Goal: Task Accomplishment & Management: Use online tool/utility

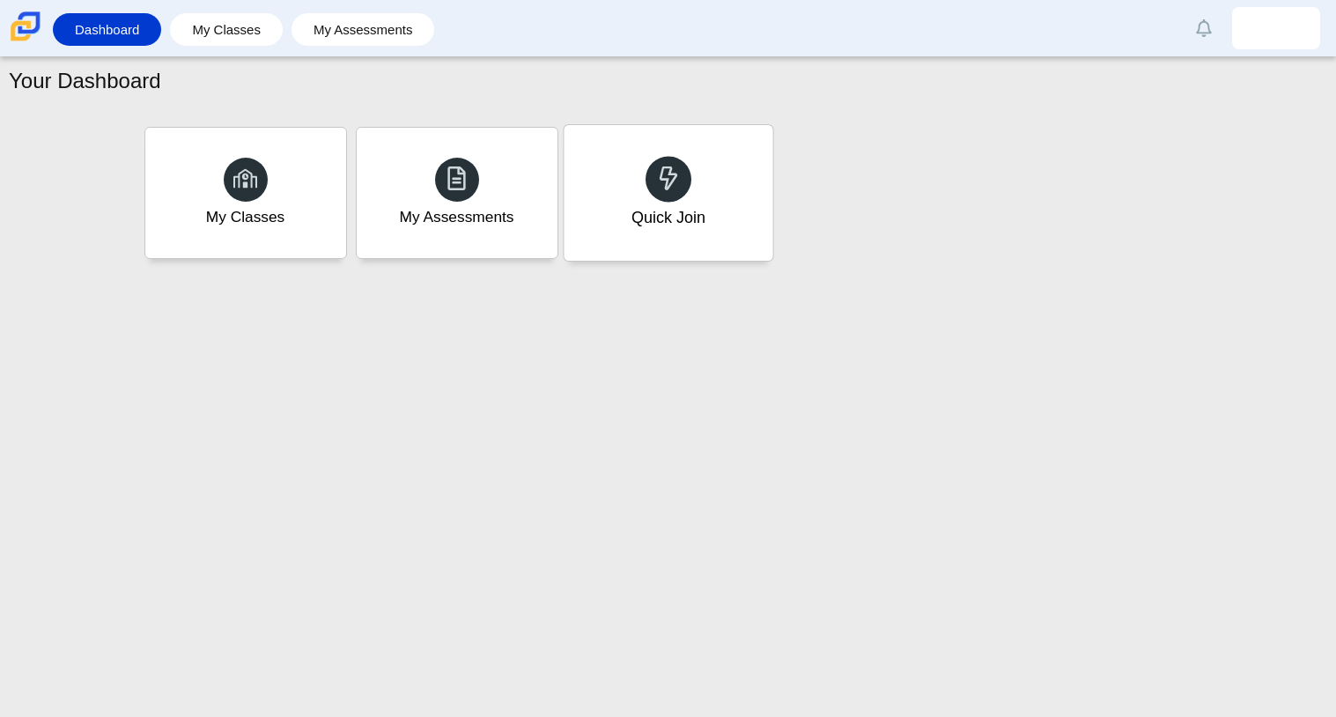
click at [603, 136] on div "Quick Join" at bounding box center [668, 193] width 209 height 136
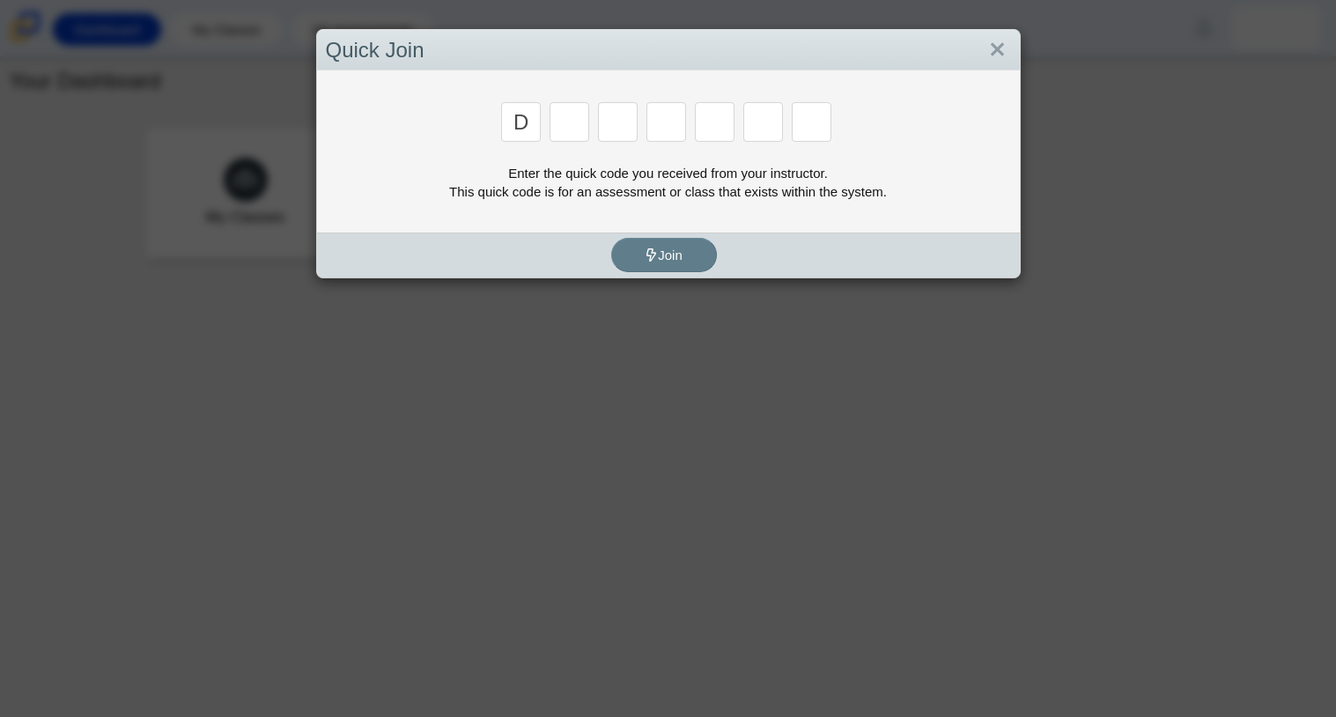
type input "d"
type input "a"
type input "w"
type input "n"
type input "a"
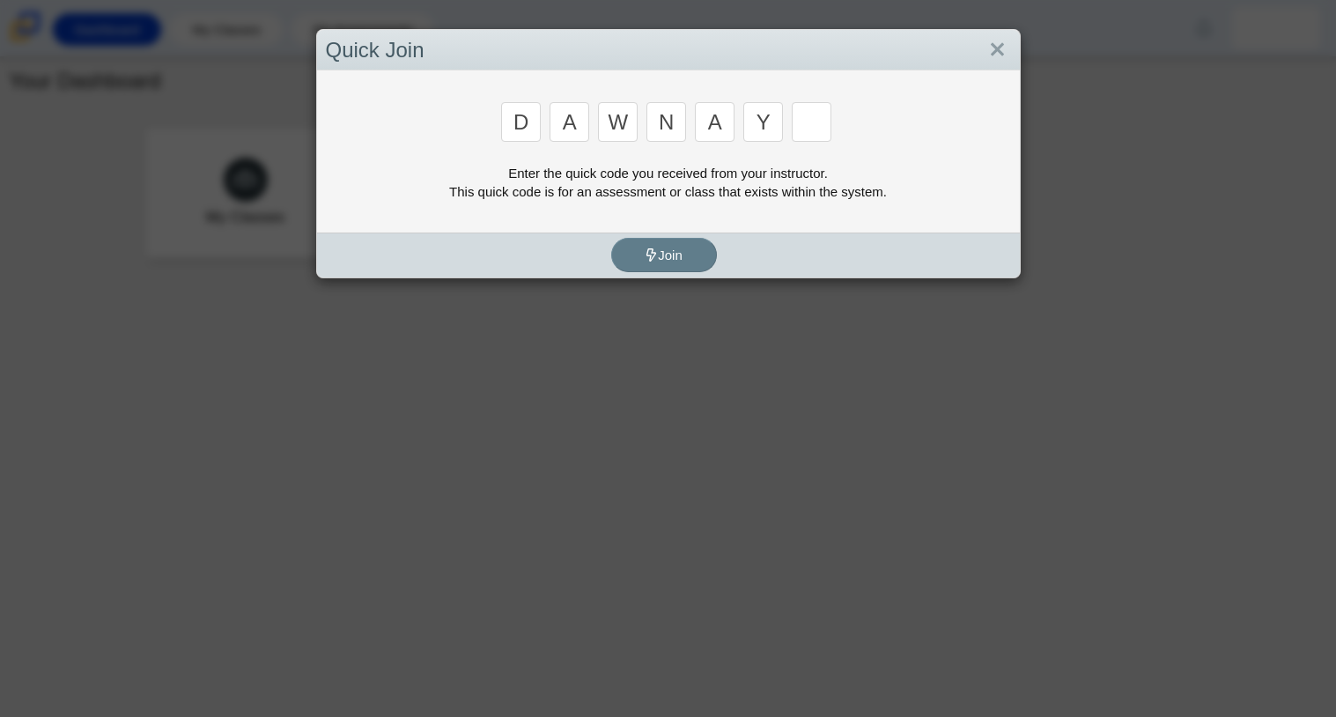
type input "y"
type input "3"
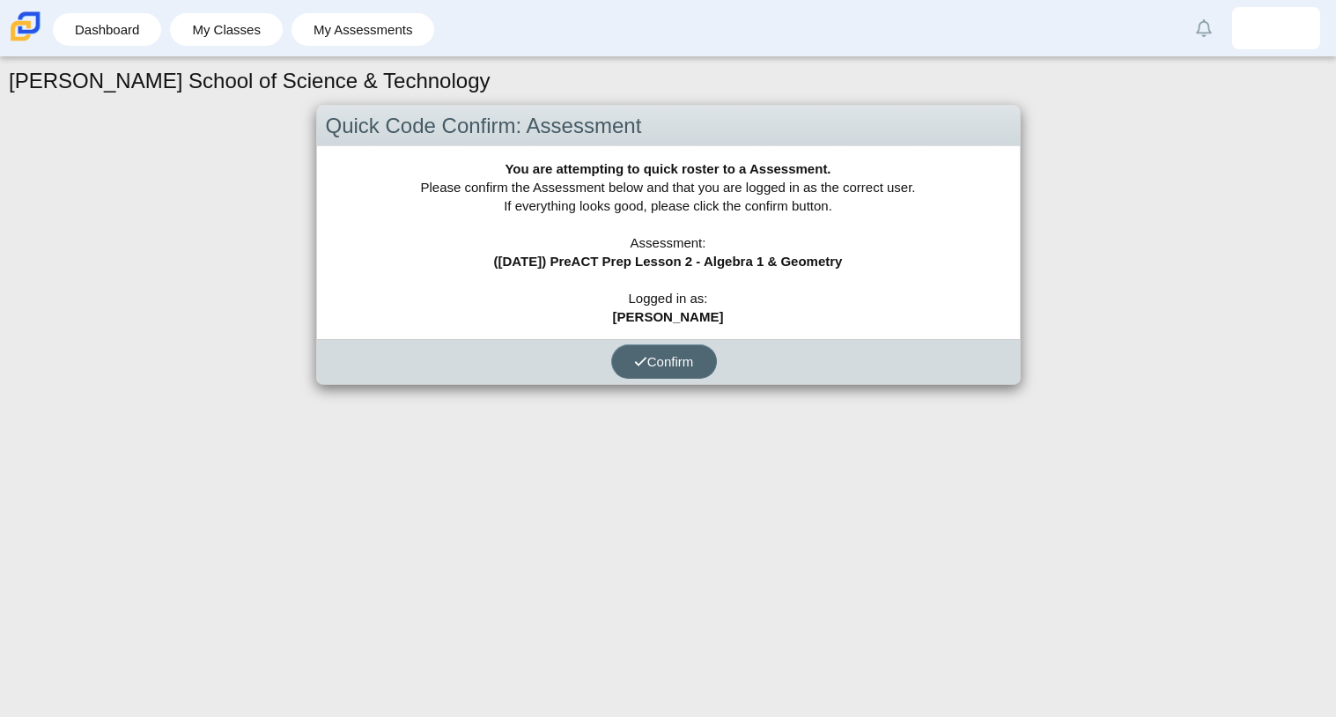
click at [640, 355] on icon "submit" at bounding box center [640, 361] width 13 height 13
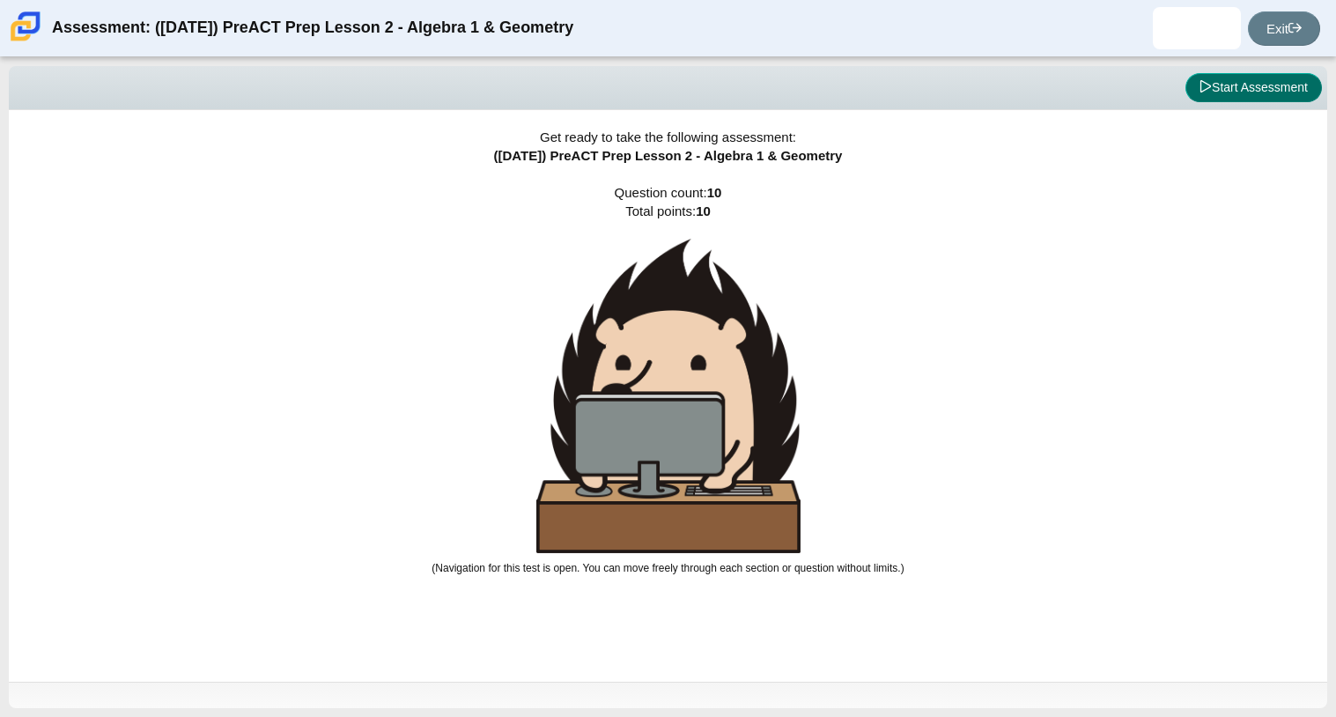
click at [1283, 85] on button "Start Assessment" at bounding box center [1254, 88] width 137 height 30
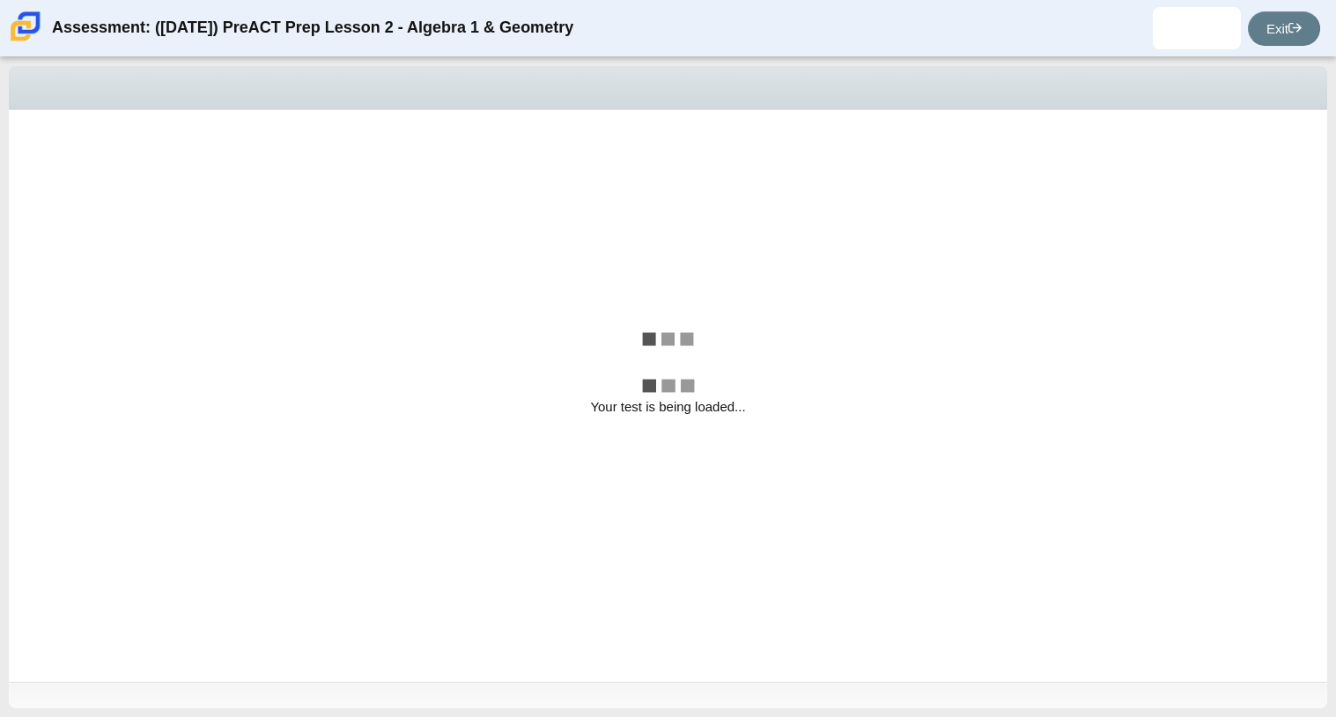
select select "bbf5d072-3e0b-44c4-9a12-6e7c9033f65b"
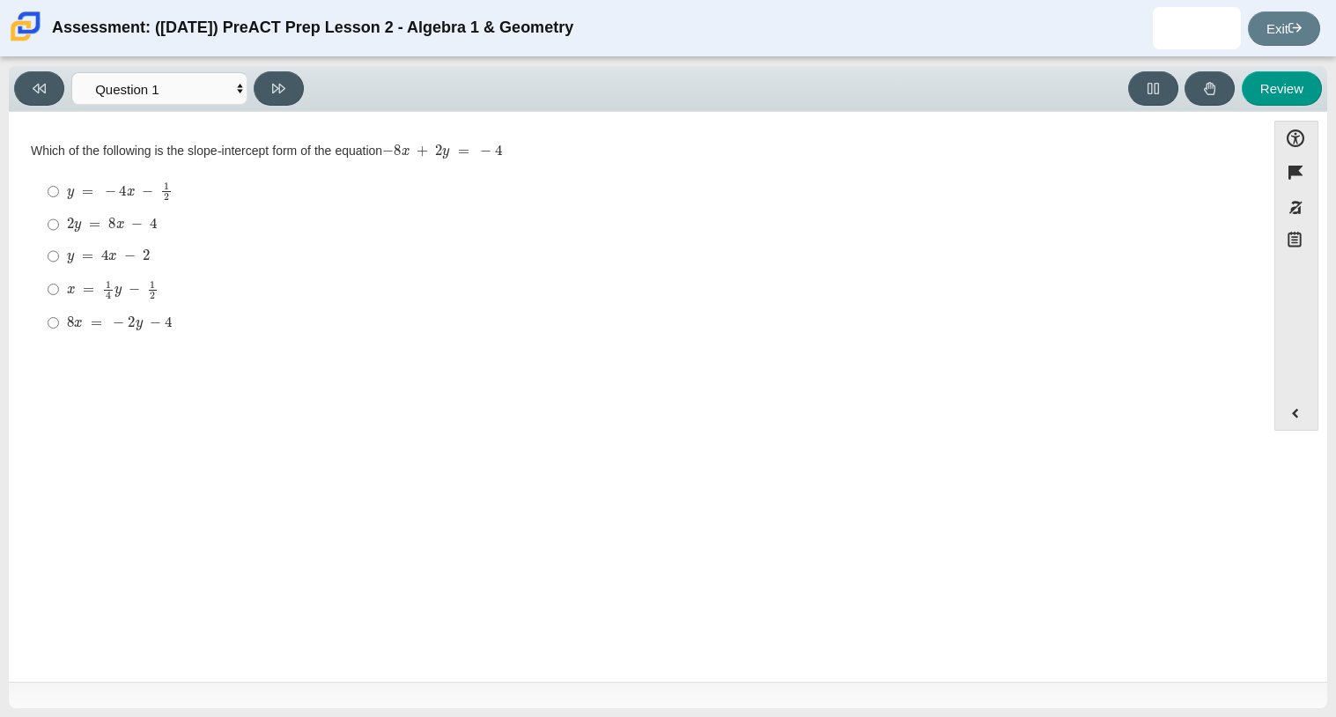
drag, startPoint x: 509, startPoint y: 149, endPoint x: 440, endPoint y: 142, distance: 69.1
click at [440, 143] on div "Which of the following is the slope-intercept form of the equation − 8 x + 2 y …" at bounding box center [637, 152] width 1213 height 18
click at [444, 143] on mjx-container "− 8 x + 2 y = − 4" at bounding box center [442, 149] width 120 height 33
click at [218, 98] on select "Questions Question 1 Question 2 Question 3 Question 4 Question 5 Question 6 Que…" at bounding box center [159, 88] width 176 height 33
click at [632, 324] on div "8 x = − 2 y − 4" at bounding box center [651, 323] width 1168 height 18
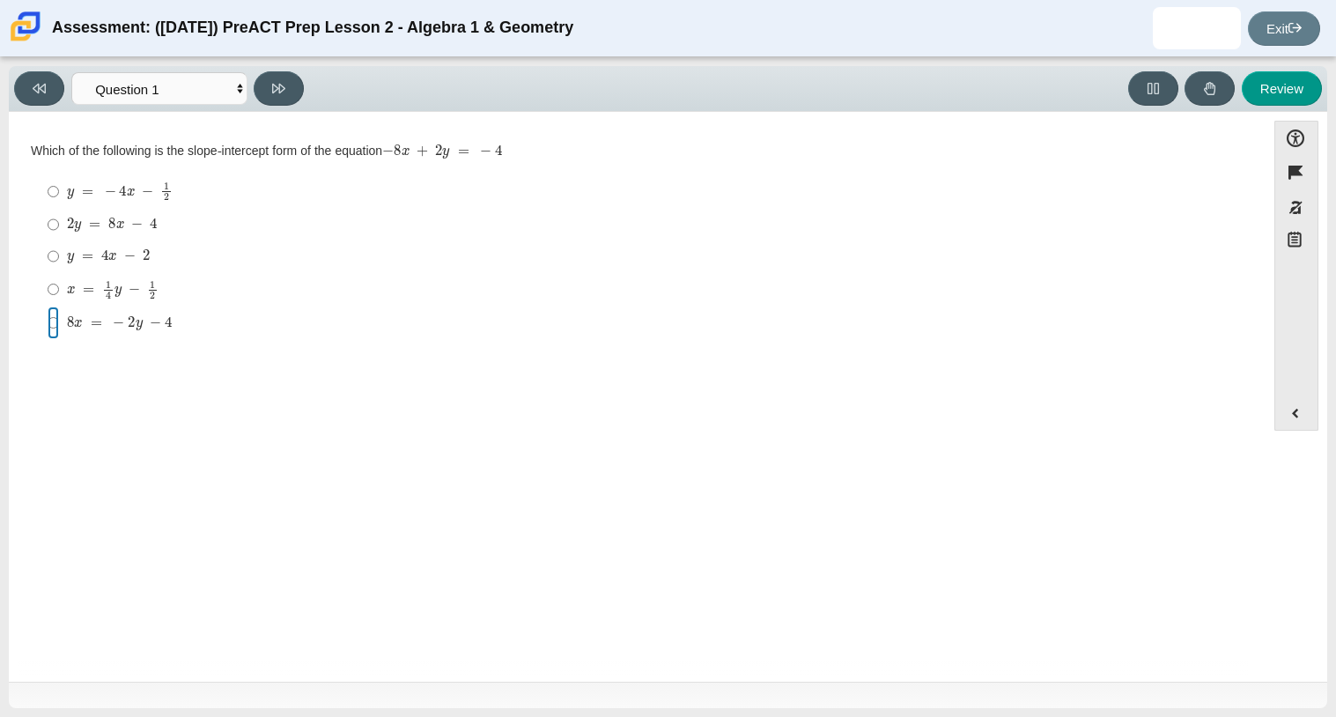
click at [59, 324] on input "8 x = − 2 y − 4 8 x = − 2 y − 4" at bounding box center [53, 323] width 11 height 32
radio input "true"
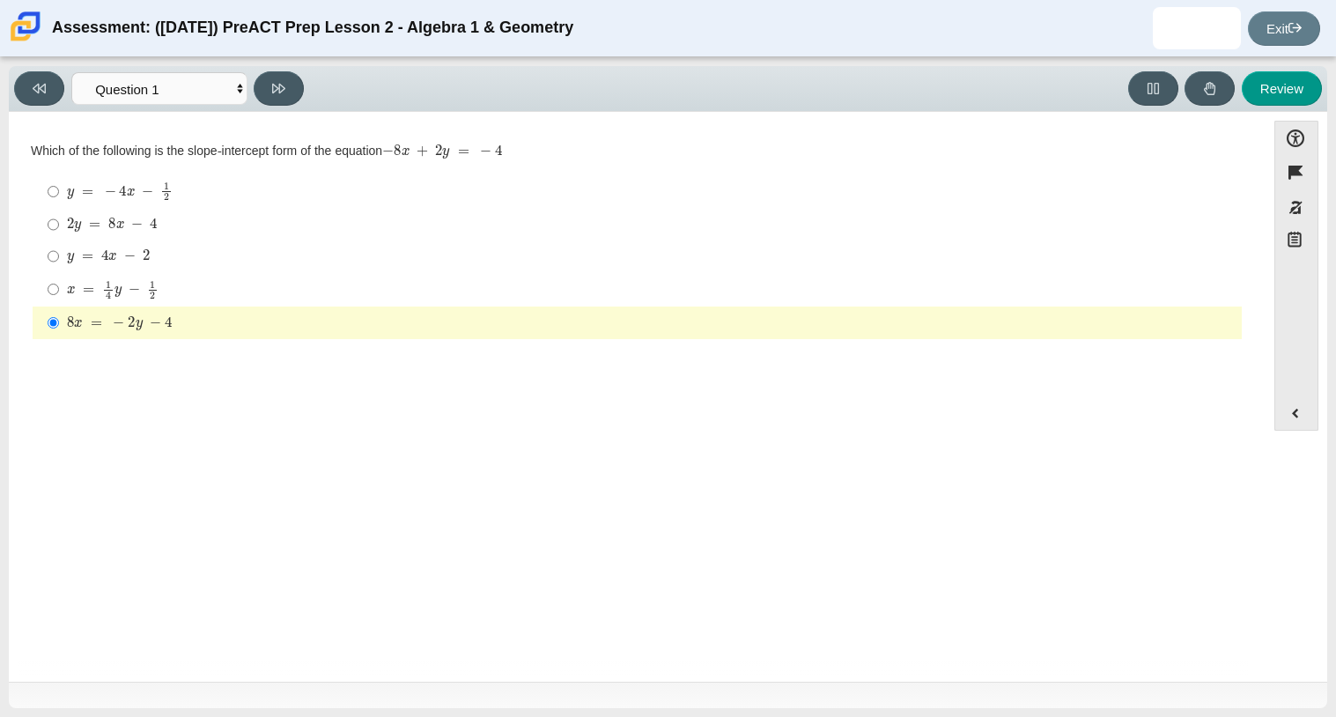
click at [632, 324] on div "8 x = − 2 y − 4" at bounding box center [651, 323] width 1168 height 18
click at [59, 324] on input "8 x = − 2 y − 4 8 x = − 2 y − 4" at bounding box center [53, 323] width 11 height 32
click at [131, 262] on mjx-c "Assessment items" at bounding box center [129, 257] width 11 height 10
click at [59, 263] on input "y = 4 x − 2 y = 4 x − 2" at bounding box center [53, 256] width 11 height 32
radio input "true"
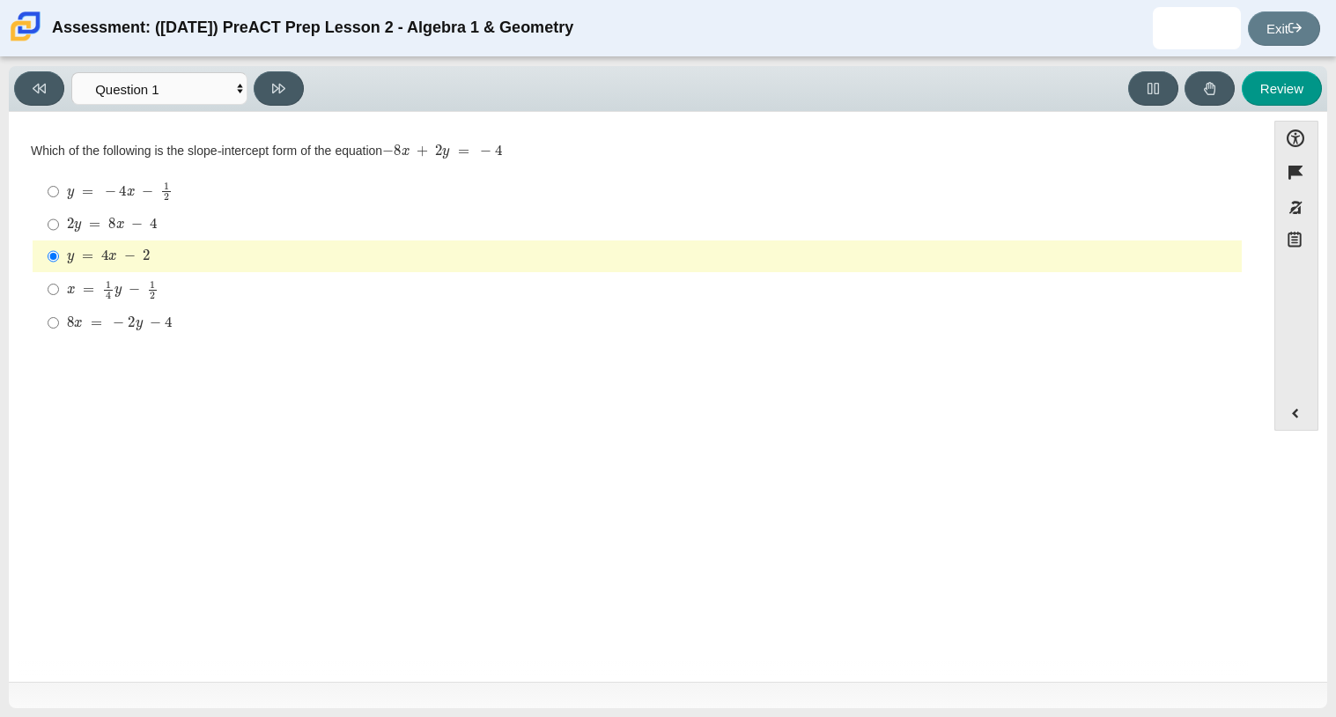
click at [147, 219] on mjx-math "Assessment items" at bounding box center [112, 225] width 91 height 15
click at [59, 219] on input "2 y = 8 x − 4 2 y = 8 x − 4" at bounding box center [53, 225] width 11 height 32
radio input "true"
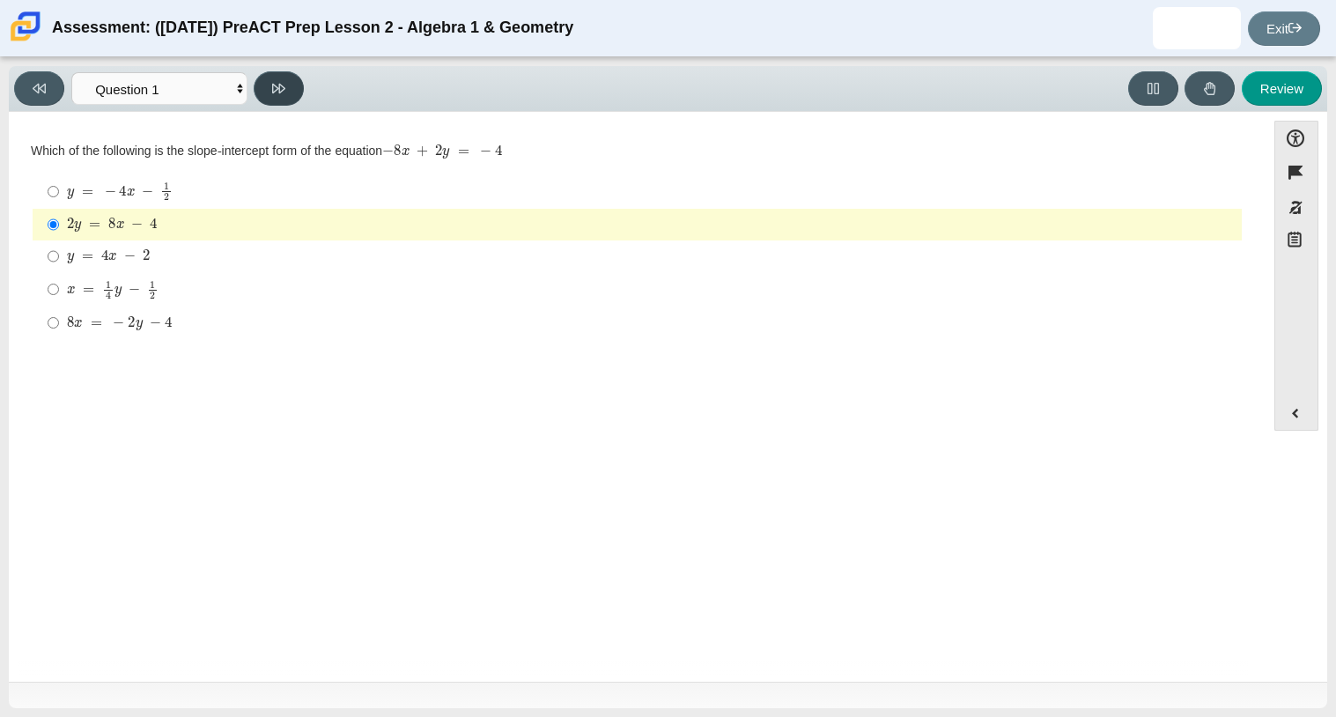
click at [292, 93] on button at bounding box center [279, 88] width 50 height 34
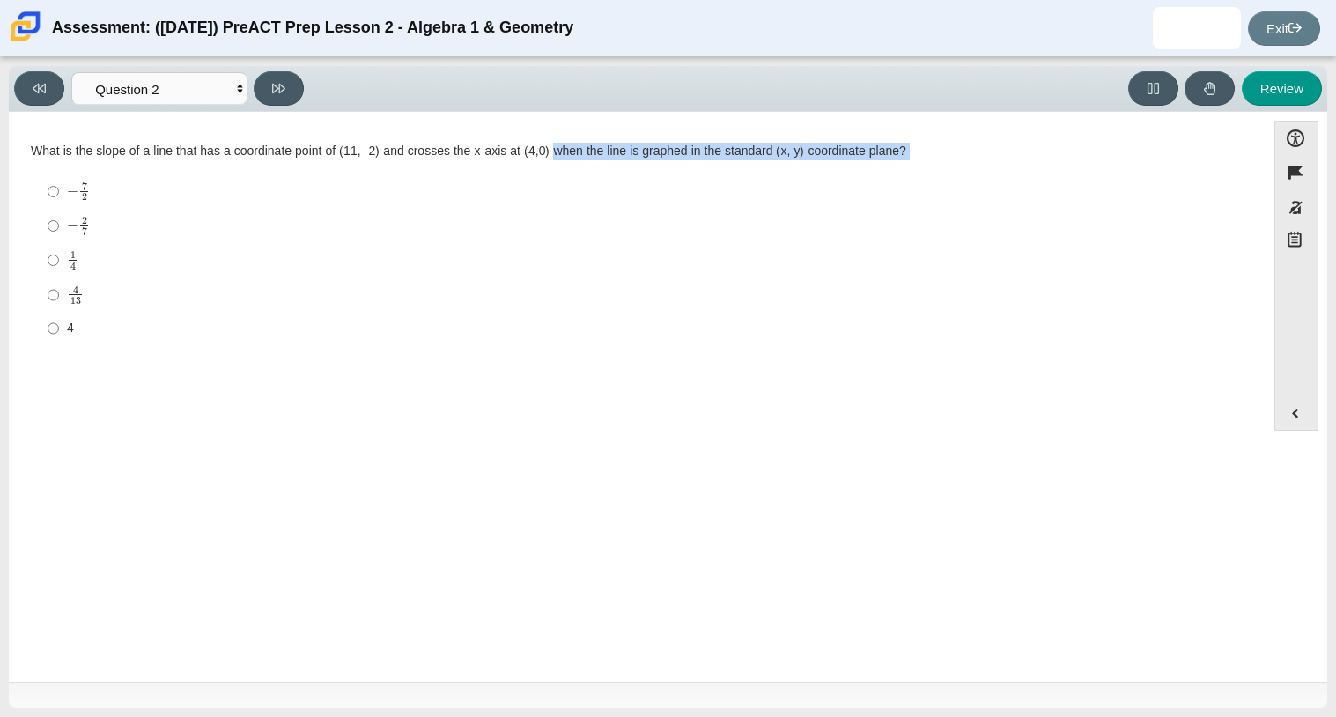
drag, startPoint x: 561, startPoint y: 148, endPoint x: 755, endPoint y: 165, distance: 194.5
click at [755, 165] on div "What is the slope of a line that has a coordinate point of (11, -2) and crosses…" at bounding box center [637, 244] width 1213 height 203
click at [753, 166] on div "What is the slope of a line that has a coordinate point of (11, -2) and crosses…" at bounding box center [637, 244] width 1213 height 203
click at [115, 97] on select "Questions Question 1 Question 2 Question 3 Question 4 Question 5 Question 6 Que…" at bounding box center [159, 88] width 176 height 33
click at [71, 72] on select "Questions Question 1 Question 2 Question 3 Question 4 Question 5 Question 6 Que…" at bounding box center [159, 88] width 176 height 33
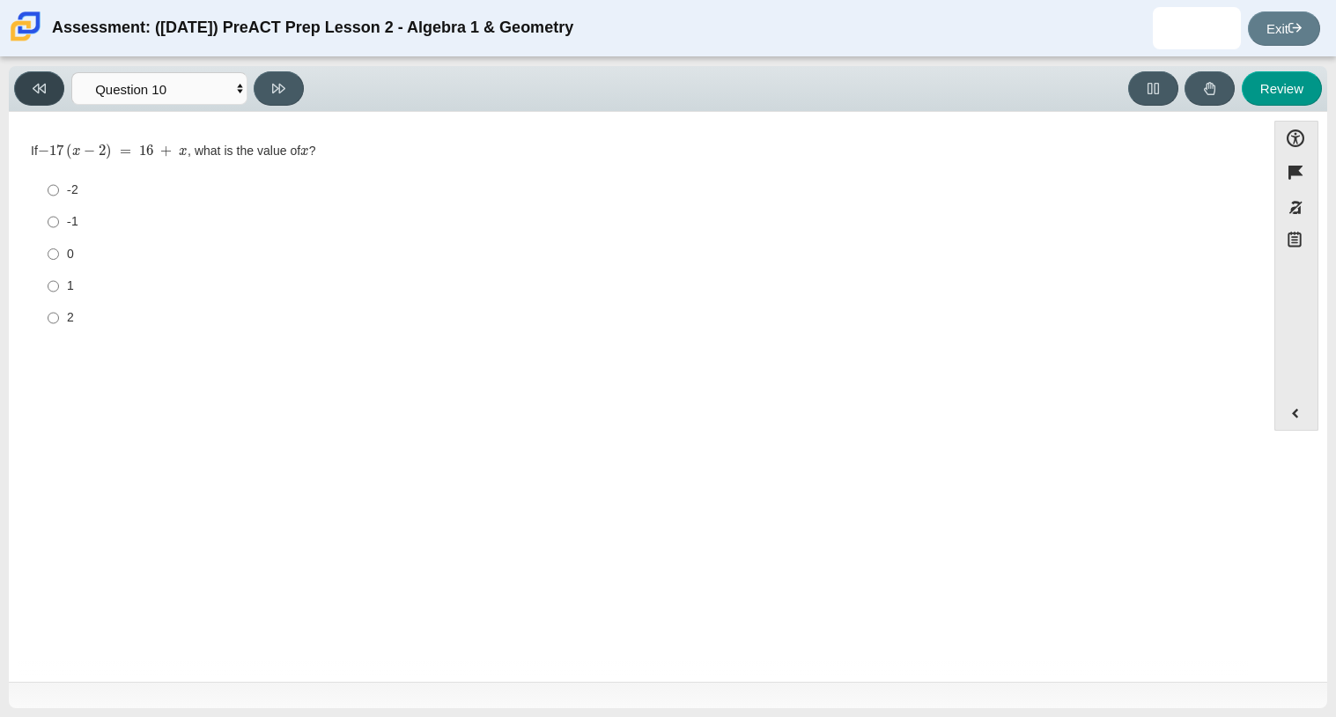
click at [42, 78] on button at bounding box center [39, 88] width 50 height 34
click at [42, 83] on icon at bounding box center [39, 88] width 13 height 13
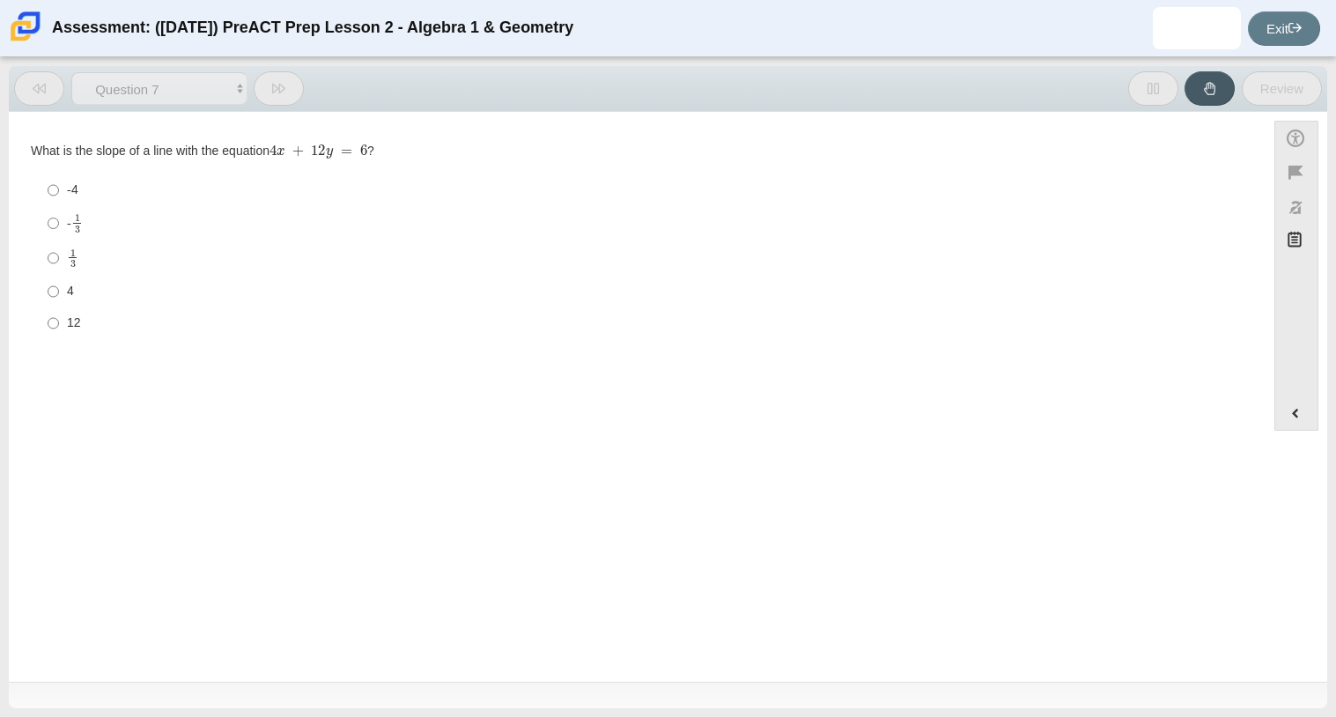
click at [42, 83] on icon at bounding box center [39, 88] width 13 height 13
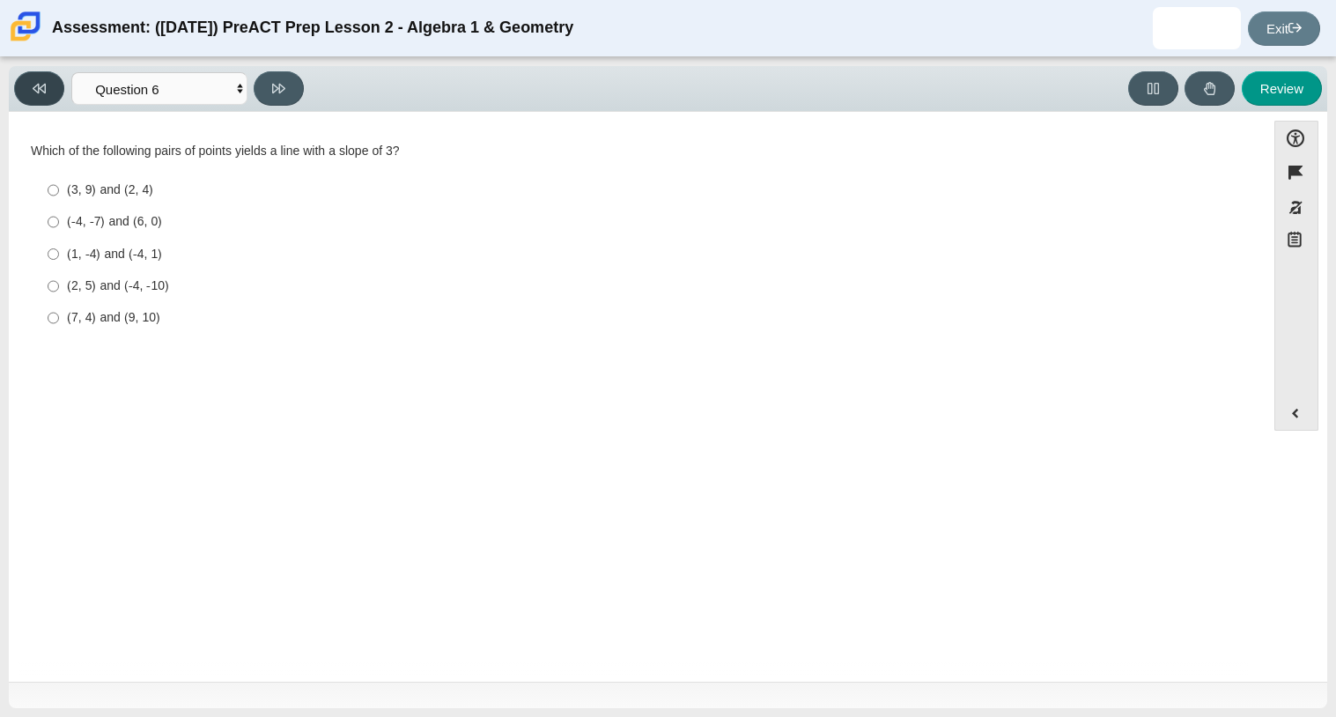
click at [42, 83] on icon at bounding box center [39, 88] width 13 height 13
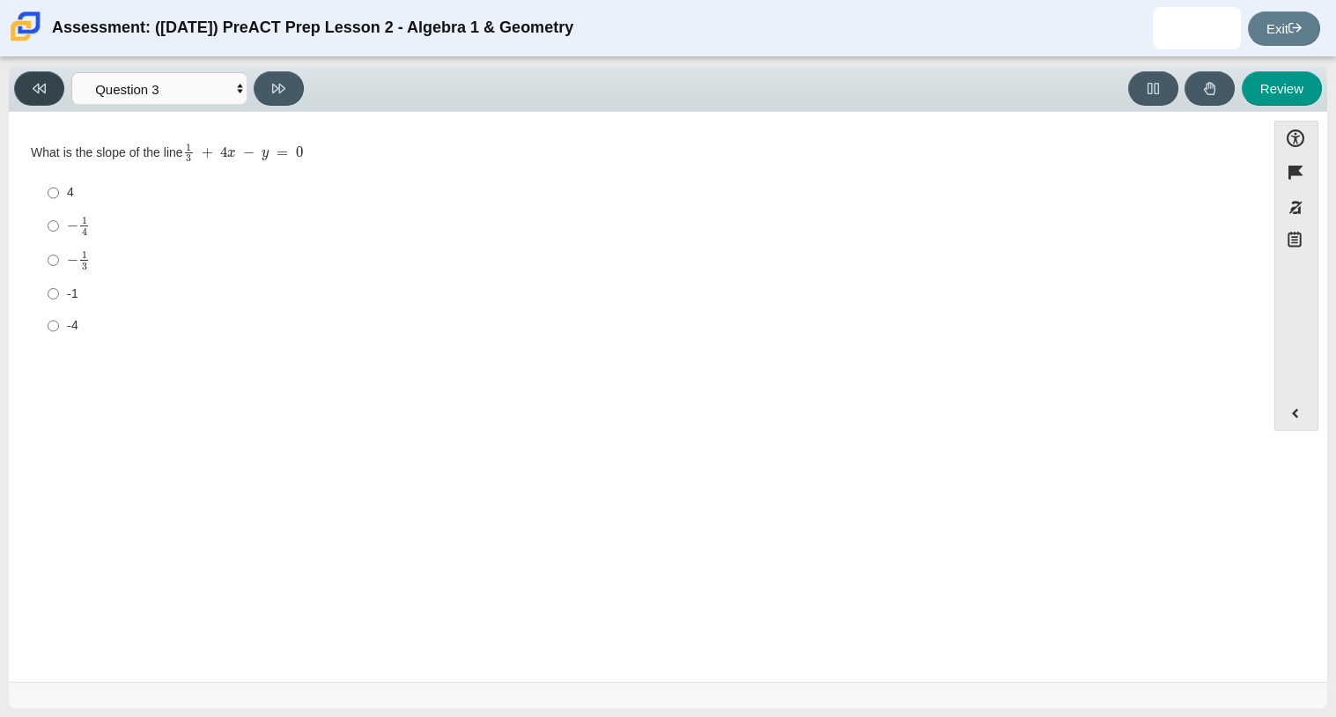
click at [42, 83] on icon at bounding box center [39, 88] width 13 height 13
select select "14773eaf-2ca1-47ae-afe7-a624a56f34b3"
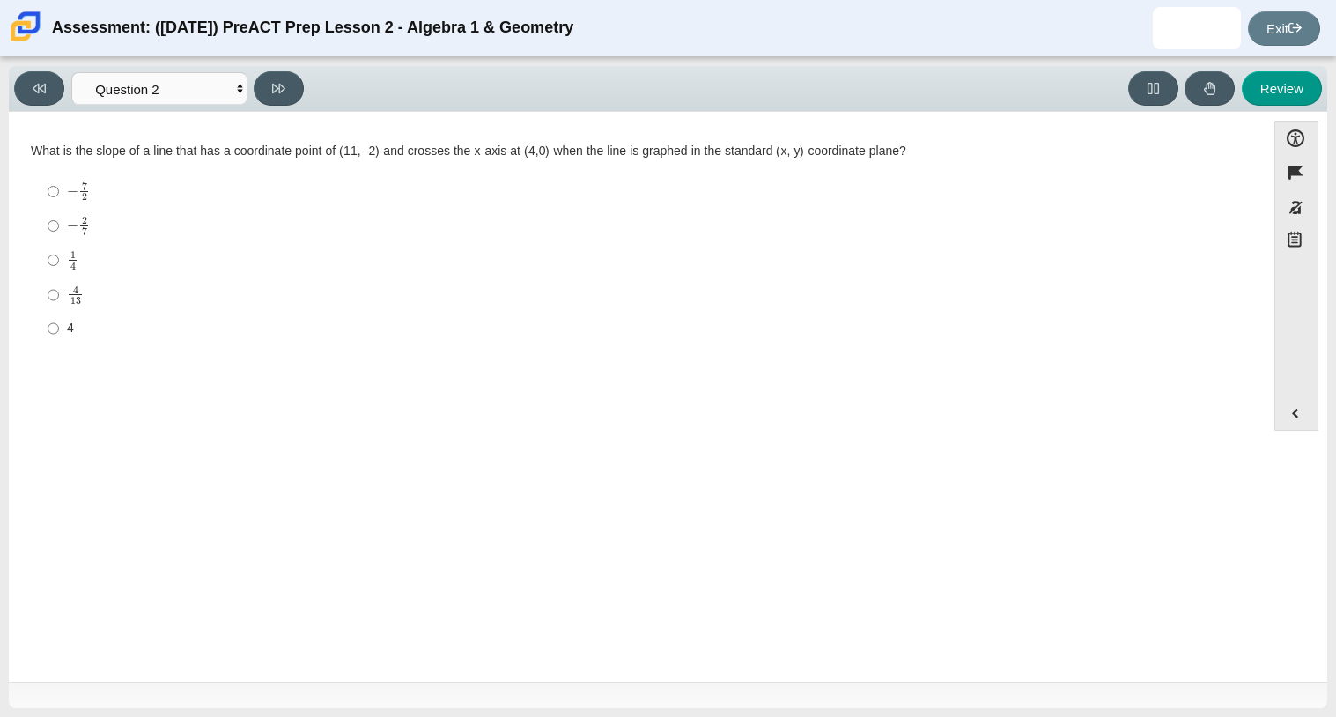
click at [78, 228] on mjx-frac "Assessment items" at bounding box center [83, 226] width 11 height 18
click at [59, 228] on input "− 2 7 negative 2 sevenths" at bounding box center [53, 226] width 11 height 34
radio input "true"
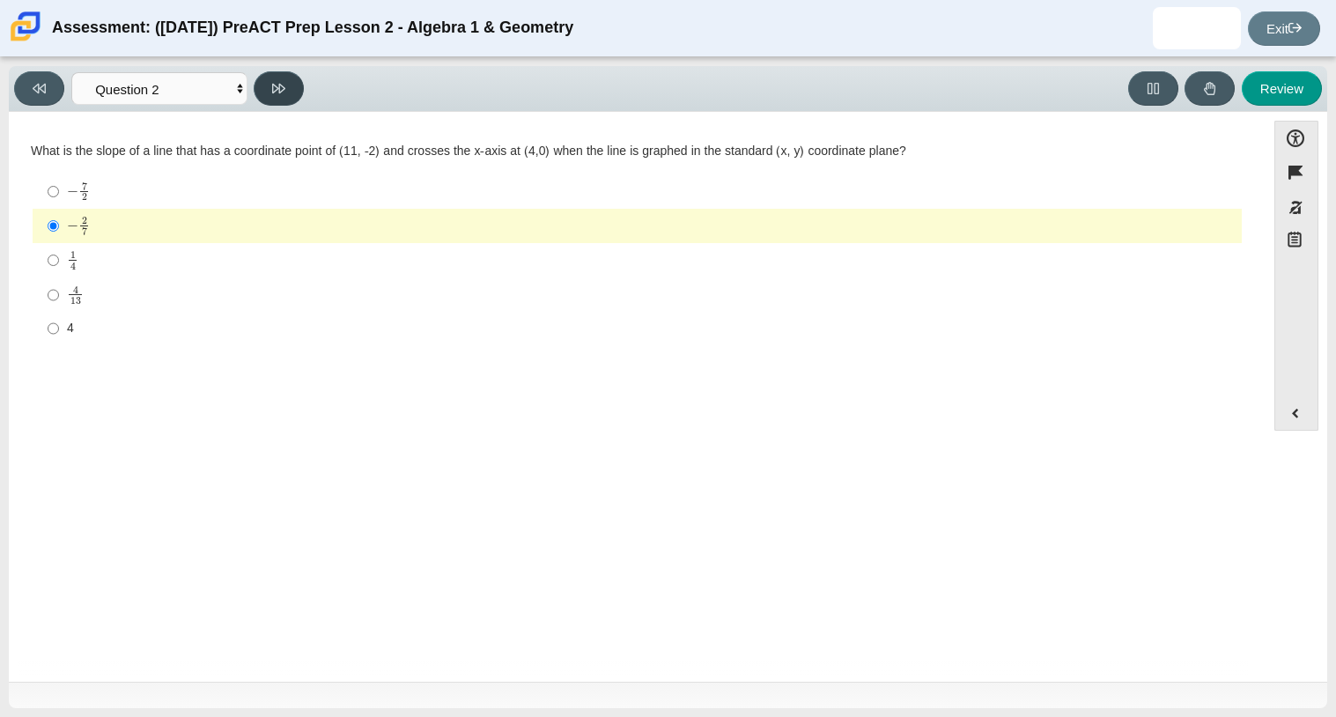
click at [276, 102] on button at bounding box center [279, 88] width 50 height 34
select select "ec95ace6-bebc-42b8-9428-40567494d4da"
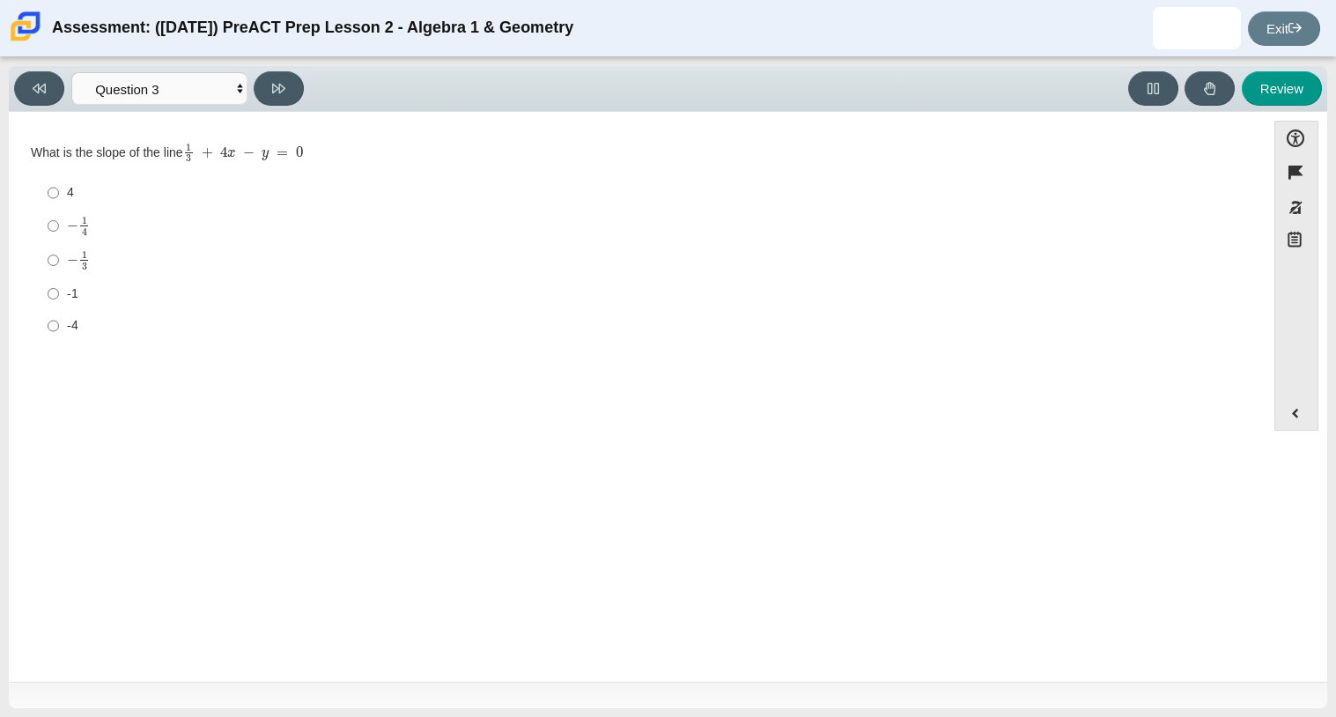
click at [94, 231] on div "− 1 4" at bounding box center [651, 225] width 1168 height 19
click at [59, 231] on input "− 1 4 negative 1 fourth" at bounding box center [53, 226] width 11 height 34
radio input "true"
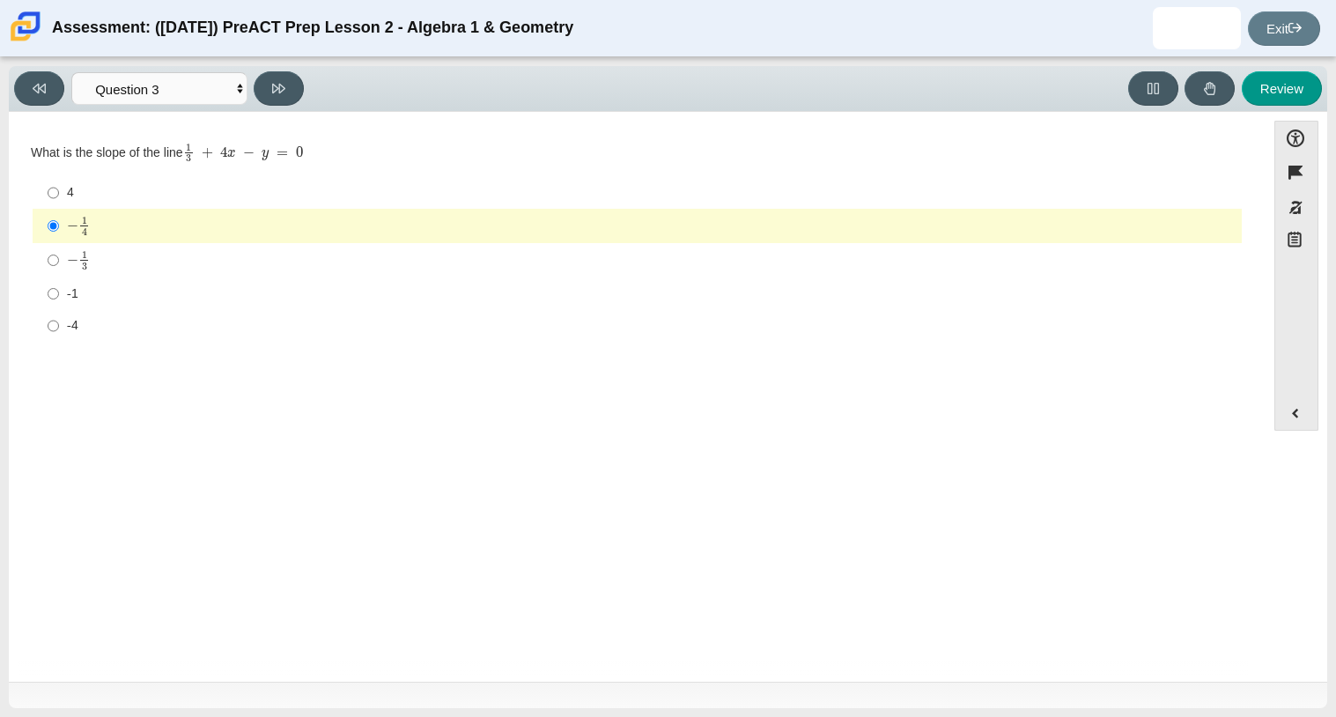
click at [83, 261] on mjx-line "Assessment items" at bounding box center [84, 260] width 8 height 1
click at [59, 261] on input "− 1 3 negative 1 third" at bounding box center [53, 260] width 11 height 34
radio input "true"
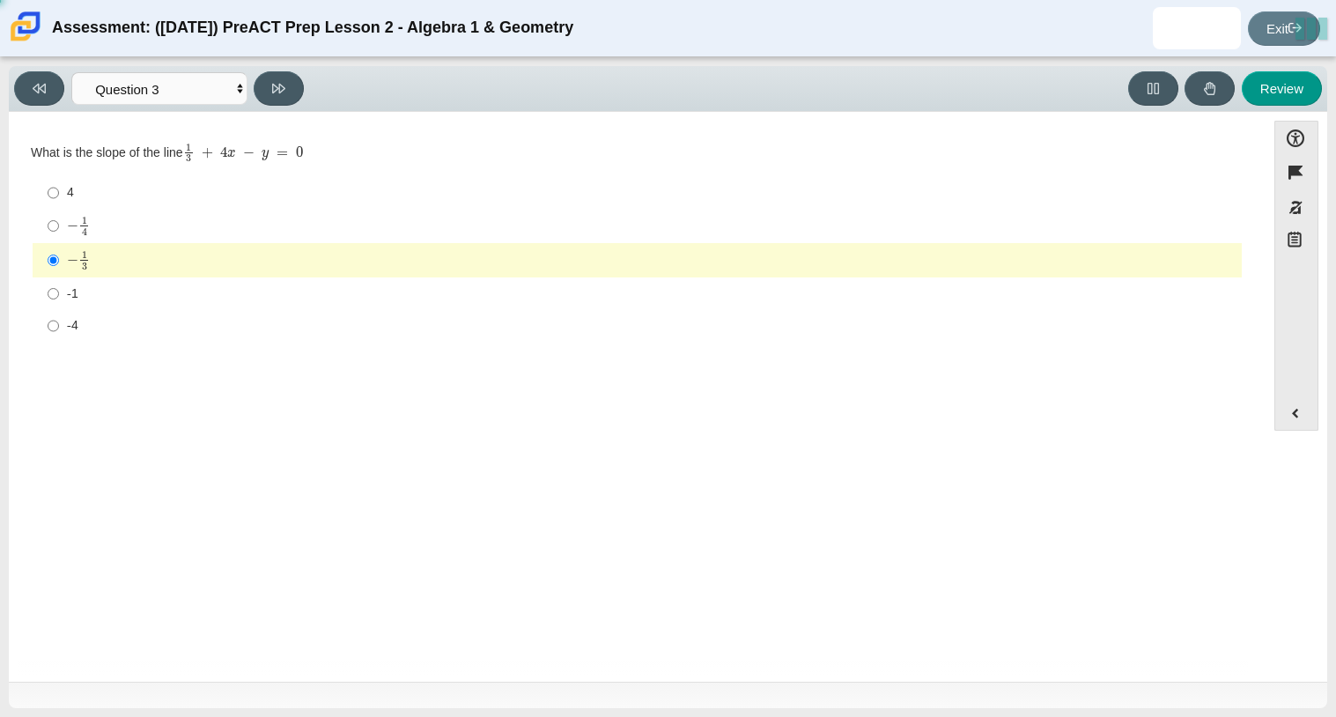
click at [67, 191] on div "4" at bounding box center [651, 193] width 1168 height 18
click at [59, 191] on input "4 4" at bounding box center [53, 193] width 11 height 32
radio input "true"
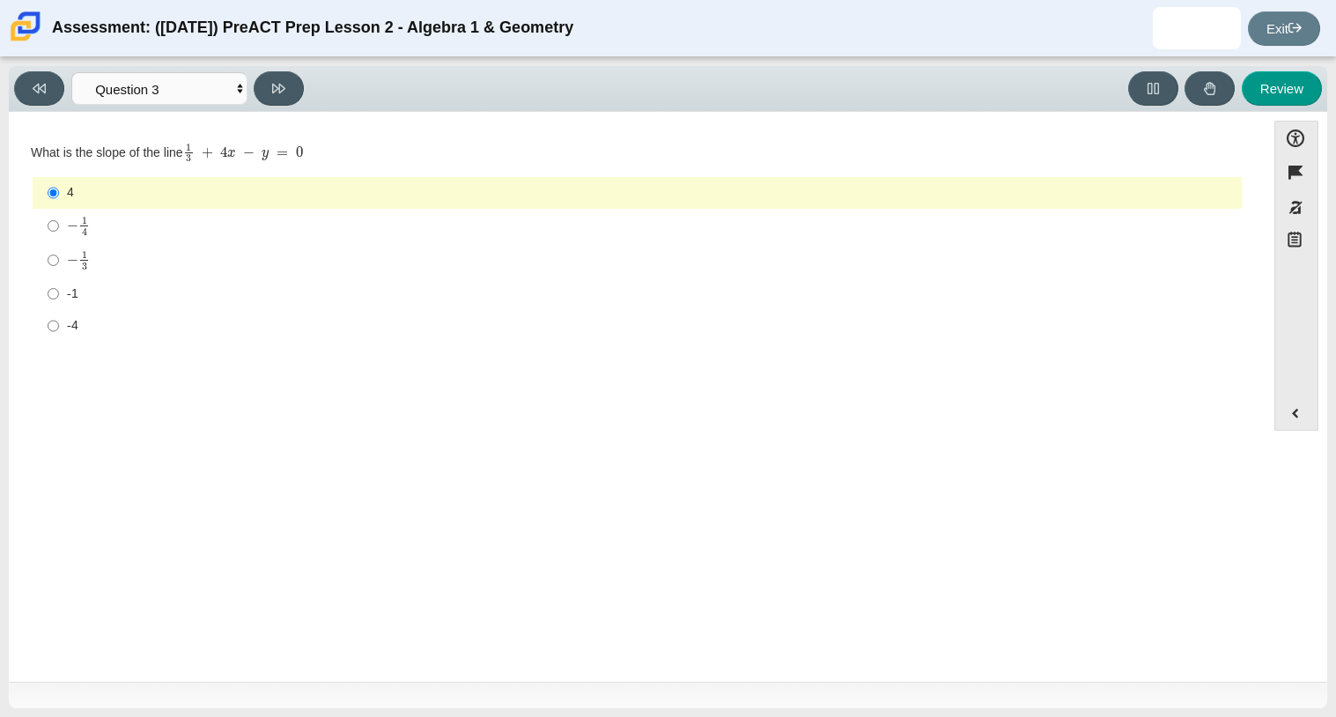
click at [92, 220] on div "− 1 4" at bounding box center [651, 225] width 1168 height 19
click at [59, 220] on input "− 1 4 negative 1 fourth" at bounding box center [53, 226] width 11 height 34
radio input "true"
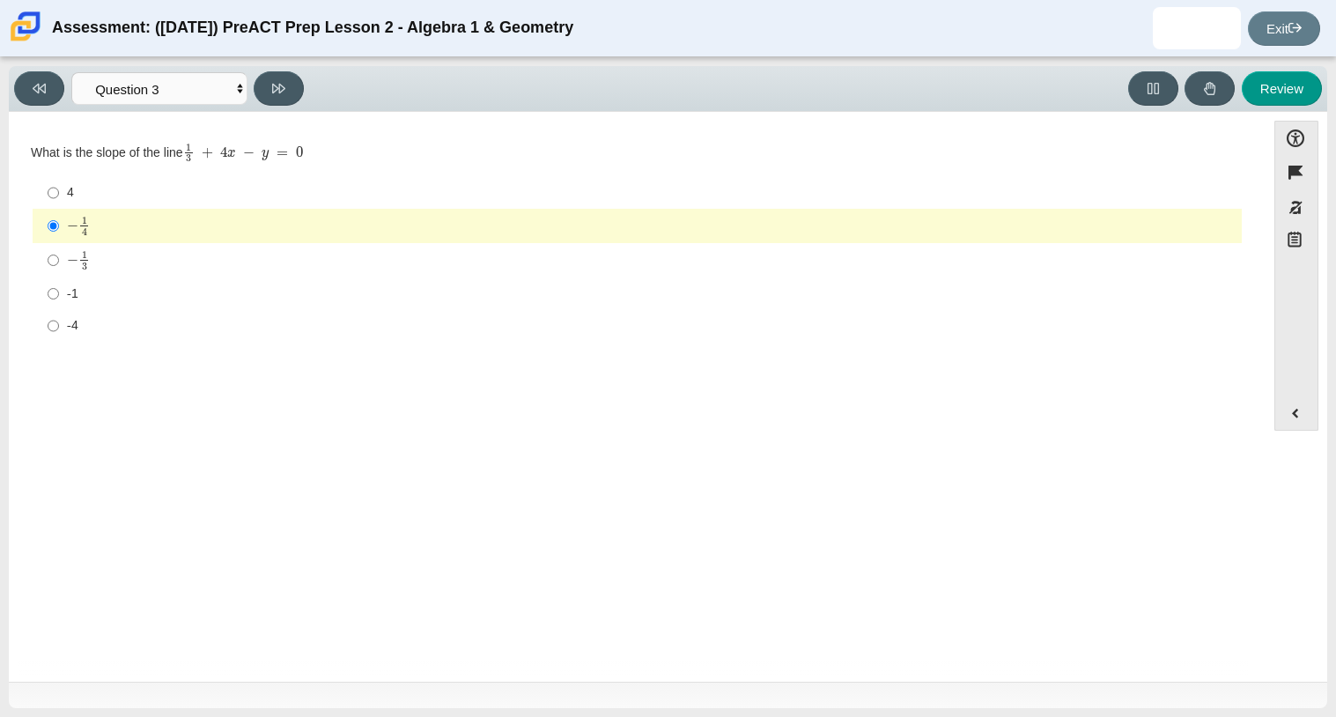
click at [70, 293] on div "-1" at bounding box center [651, 294] width 1168 height 18
click at [59, 293] on input "-1 -1" at bounding box center [53, 293] width 11 height 32
radio input "true"
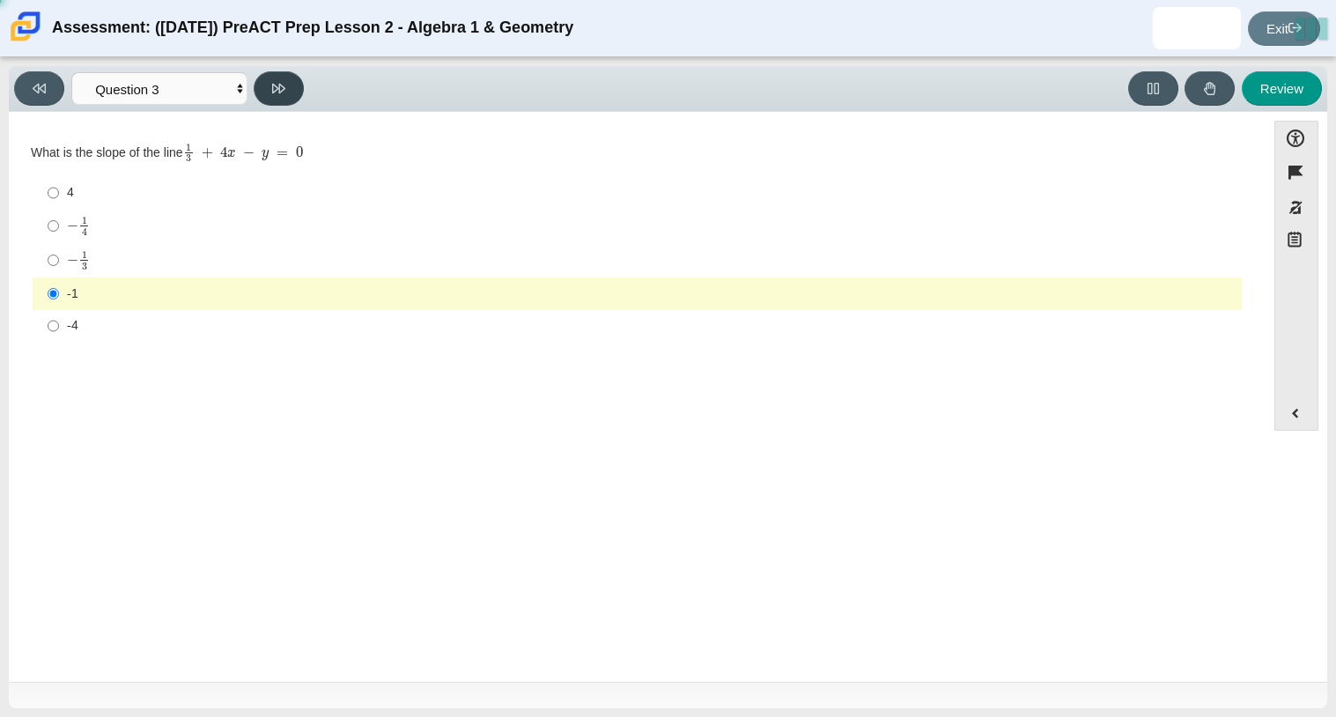
click at [278, 84] on icon at bounding box center [278, 88] width 13 height 13
select select "ed62e223-81bd-4cbf-ab48-ab975844bd1f"
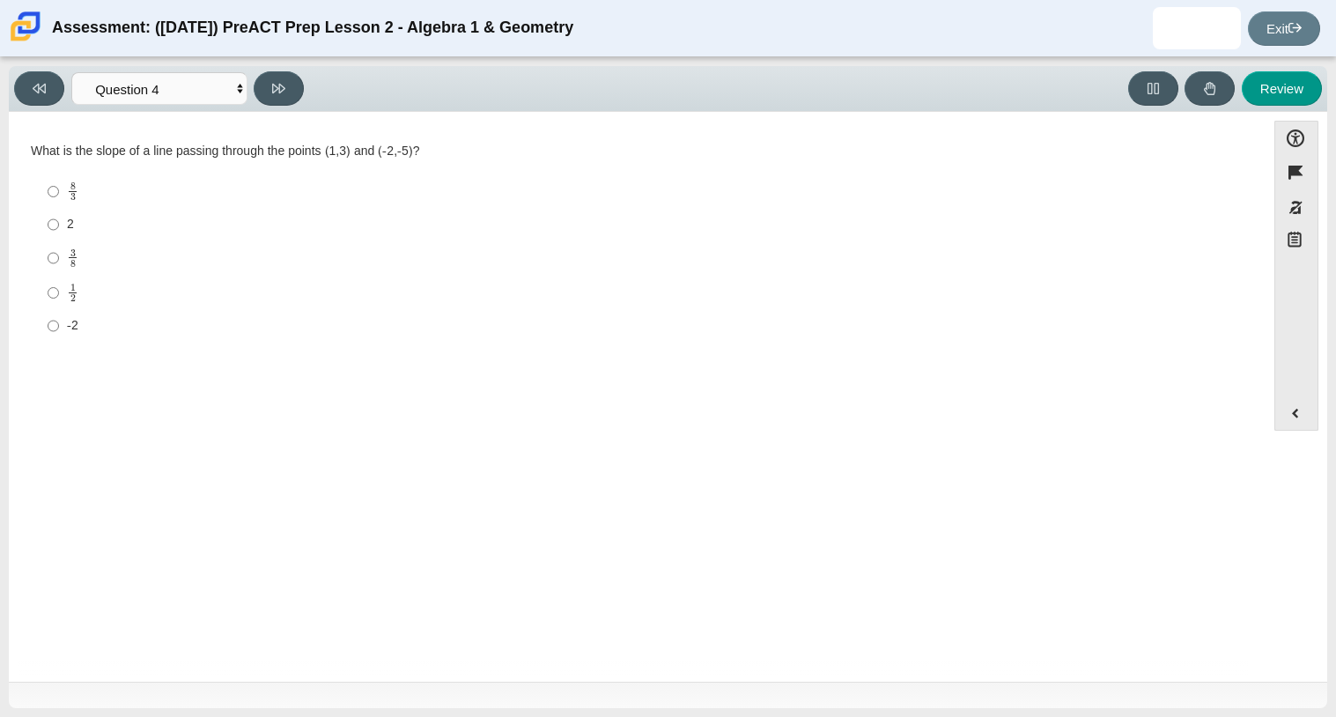
click at [64, 257] on label "3 8 3 eighths" at bounding box center [638, 257] width 1207 height 34
click at [59, 257] on input "3 8 3 eighths" at bounding box center [53, 257] width 11 height 34
radio input "true"
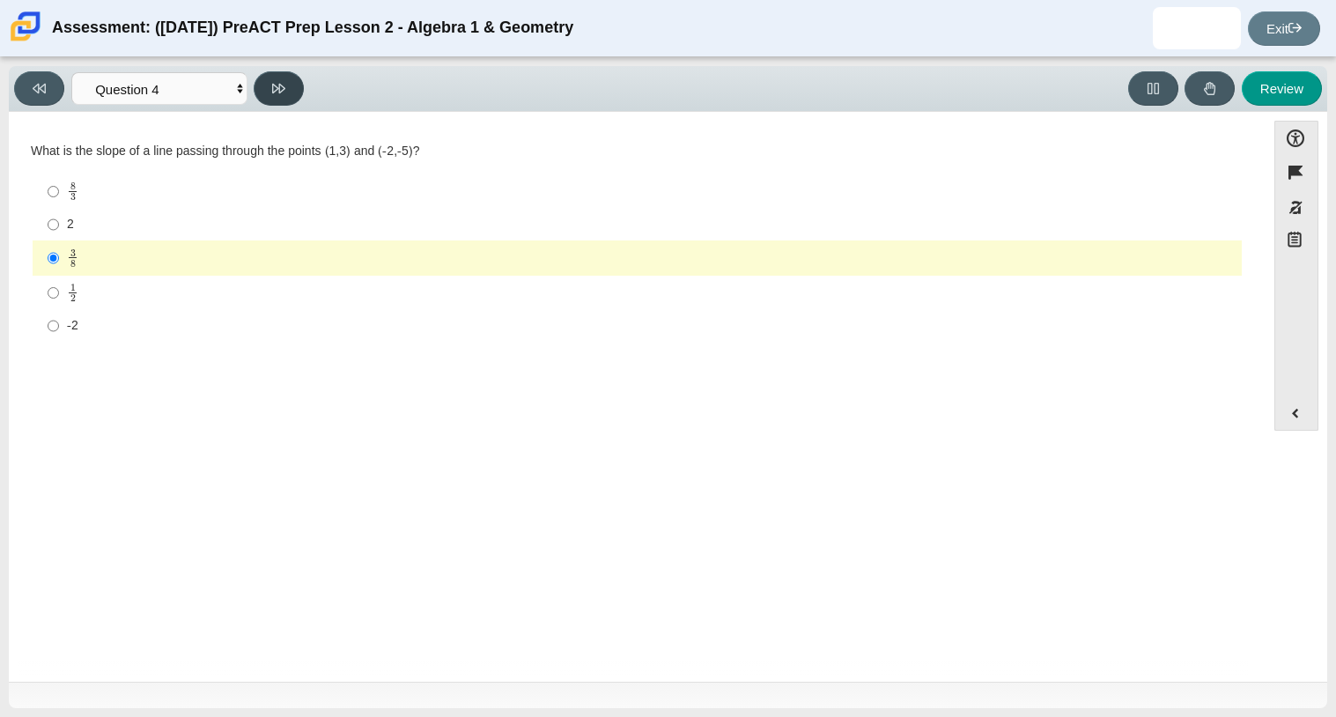
click at [277, 85] on icon at bounding box center [278, 89] width 13 height 10
select select "ce81fe10-bf29-4b5e-8bd7-4f47f2fed4d8"
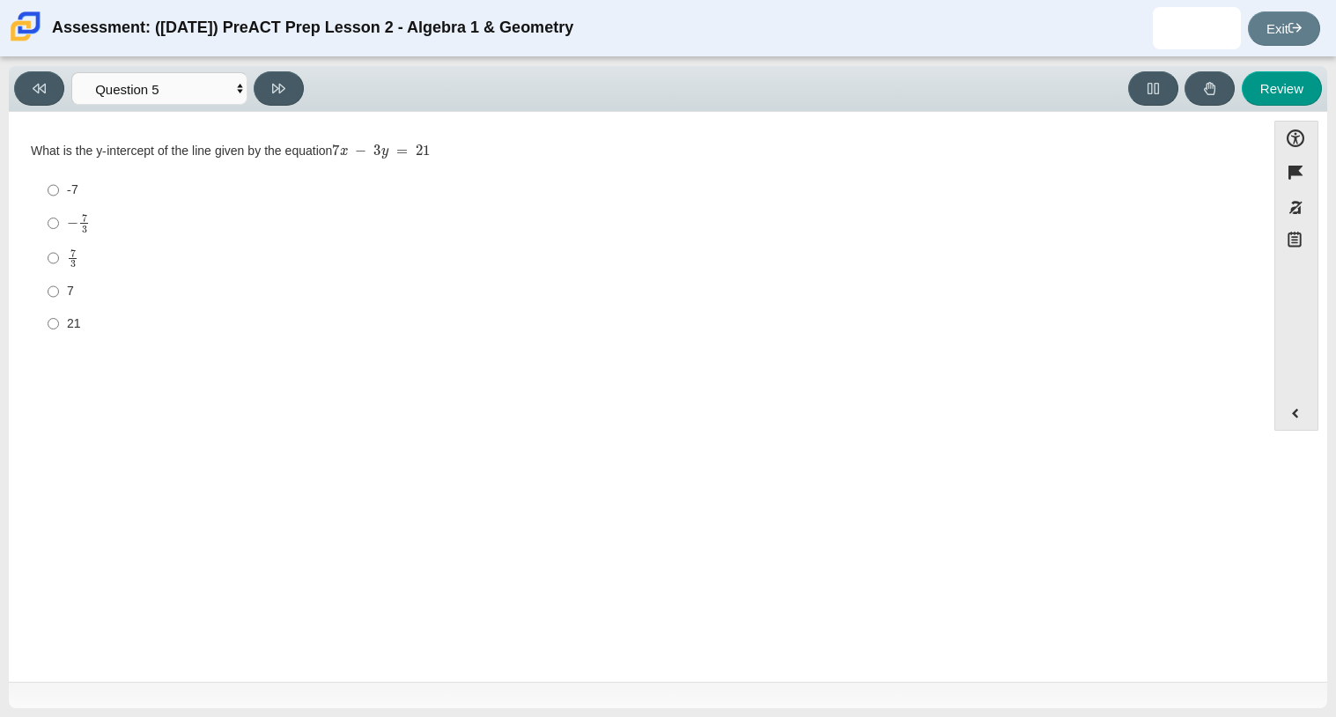
click at [73, 297] on div "7" at bounding box center [651, 292] width 1168 height 18
click at [59, 297] on input "7 7" at bounding box center [53, 292] width 11 height 32
radio input "true"
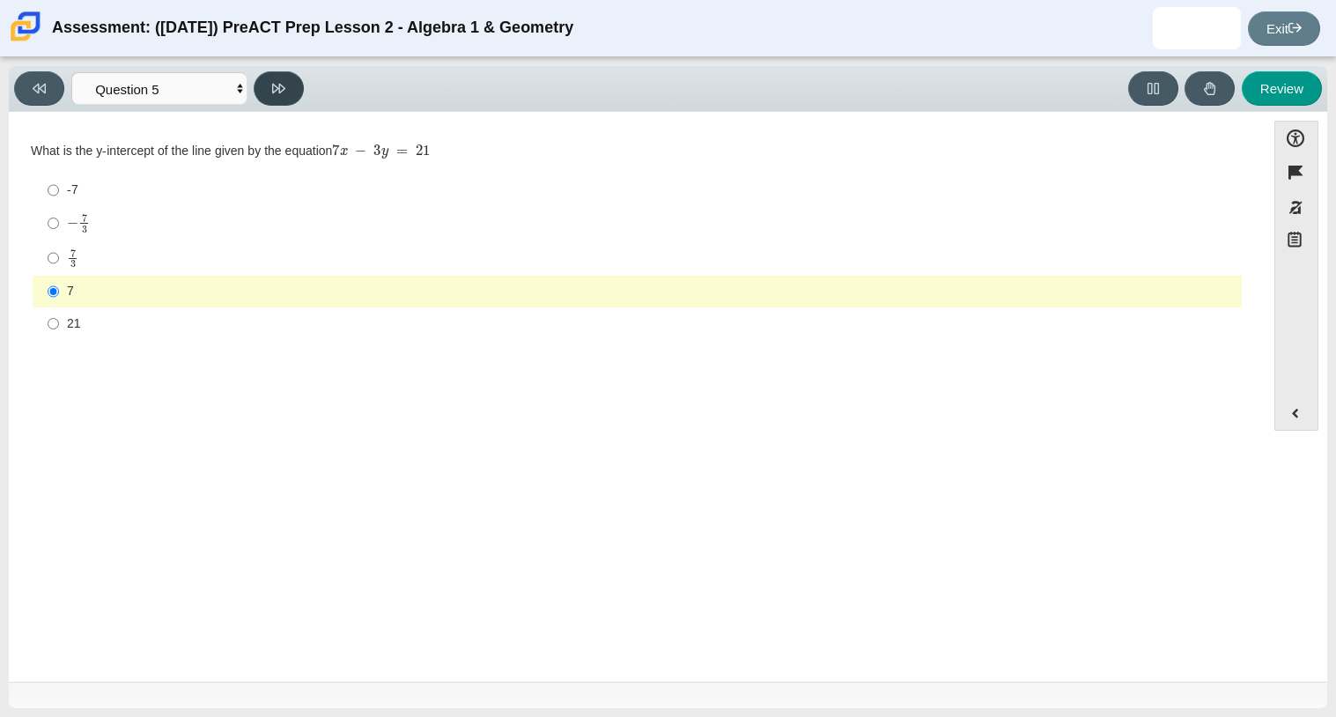
click at [283, 88] on icon at bounding box center [278, 89] width 13 height 10
select select "97f4f5fa-a52e-4fed-af51-565bfcdf47cb"
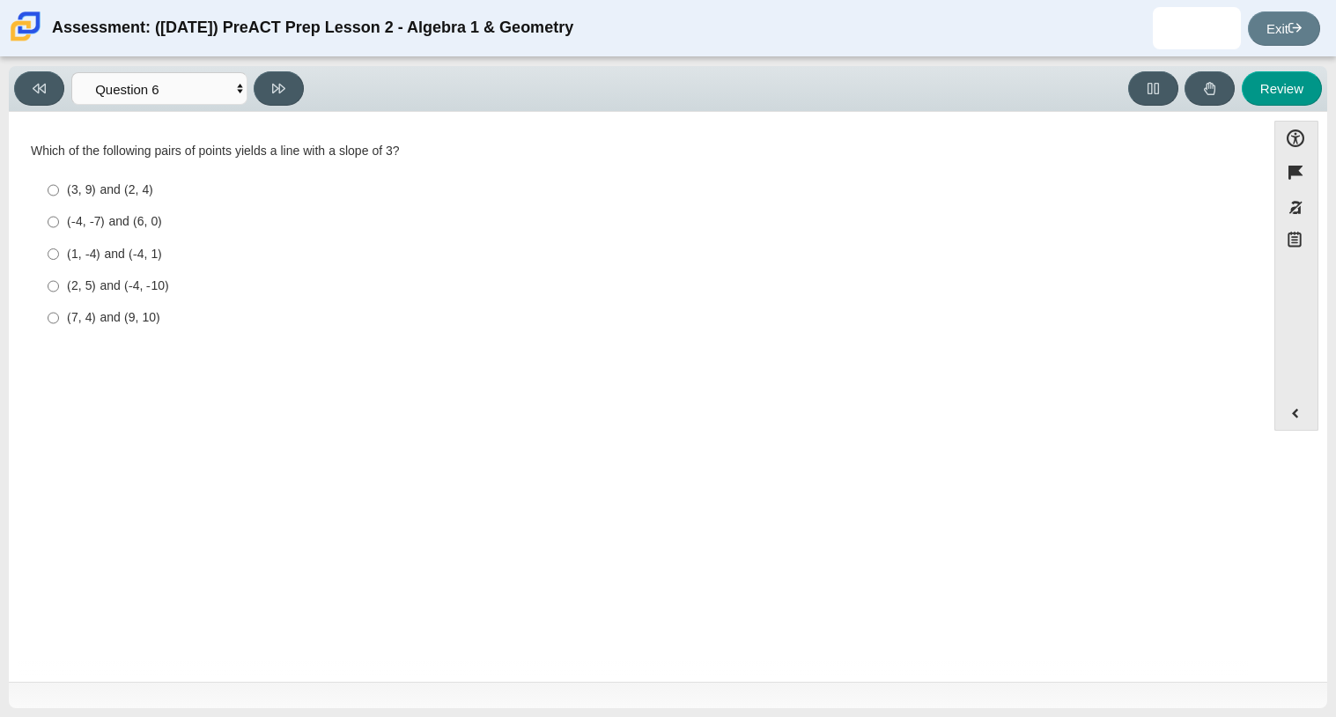
click at [80, 230] on div "(-4, -7) and (6, 0)" at bounding box center [651, 222] width 1168 height 18
click at [59, 230] on input "(-4, -7) and (6, 0) (-4, -7) and (6, 0)" at bounding box center [53, 222] width 11 height 32
radio input "true"
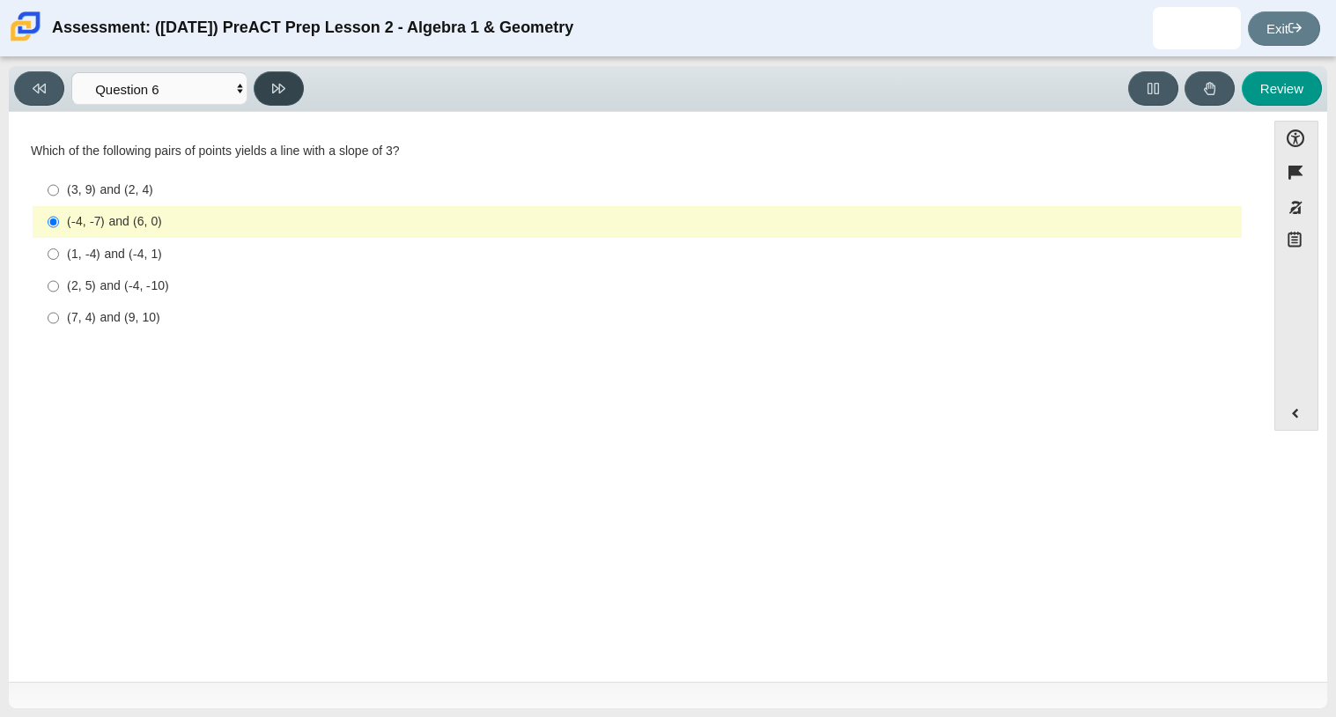
click at [275, 94] on button at bounding box center [279, 88] width 50 height 34
select select "210571de-36a6-4d8e-a361-ceff8ef801dc"
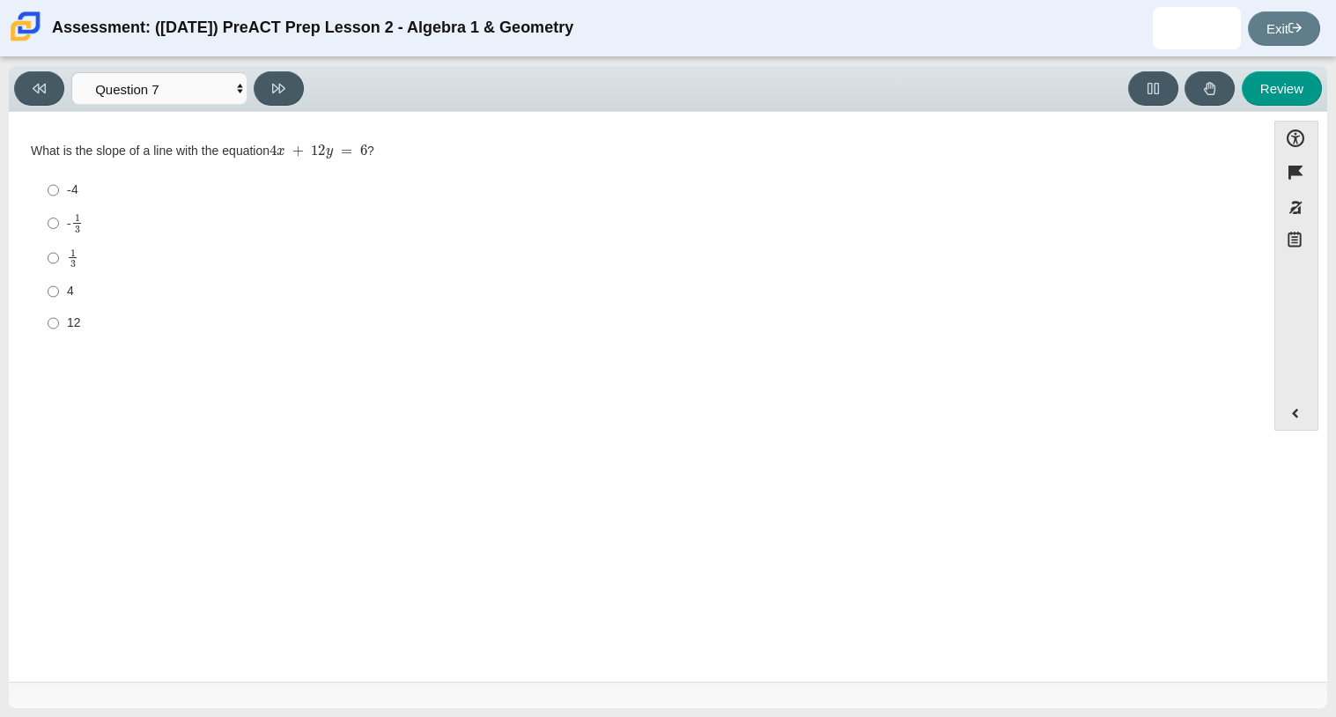
click at [84, 275] on label "1 3 1 third" at bounding box center [638, 257] width 1207 height 34
click at [59, 275] on input "1 3 1 third" at bounding box center [53, 257] width 11 height 34
radio input "true"
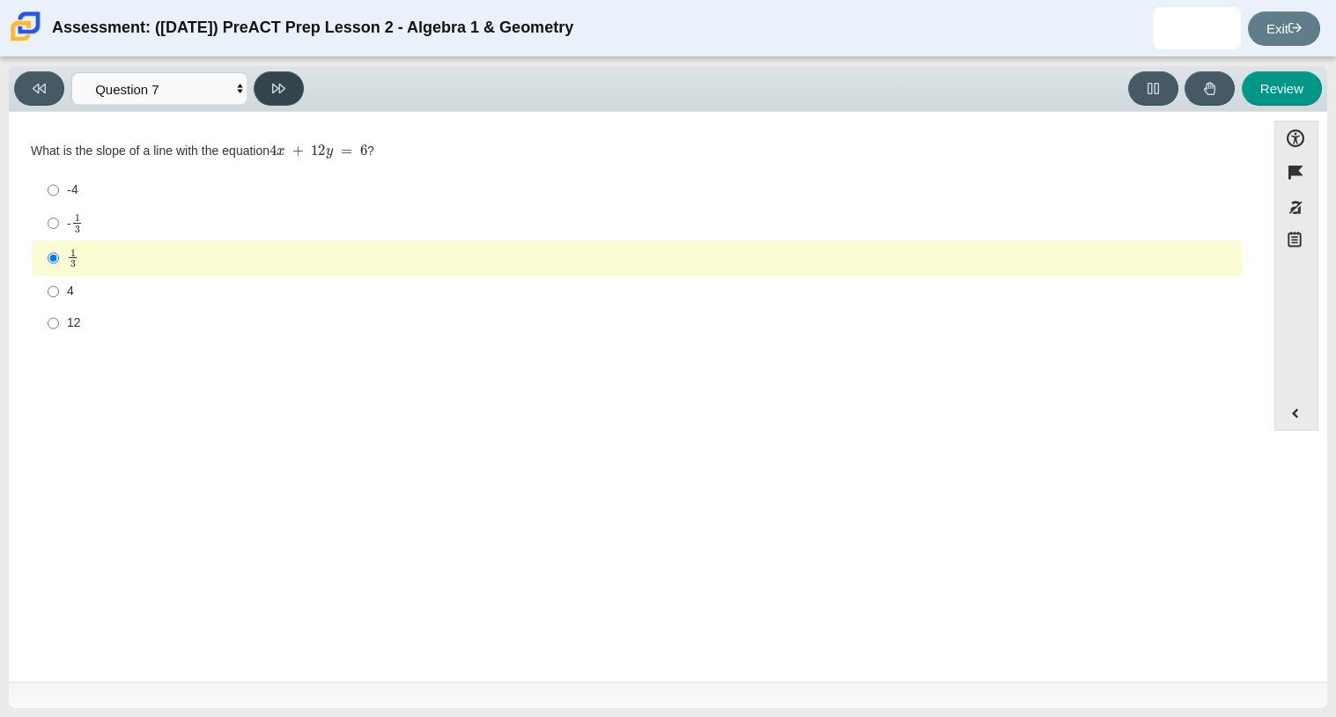
click at [281, 96] on button at bounding box center [279, 88] width 50 height 34
select select "489dcffd-4e6a-49cf-a9d6-ad1d4a911a4e"
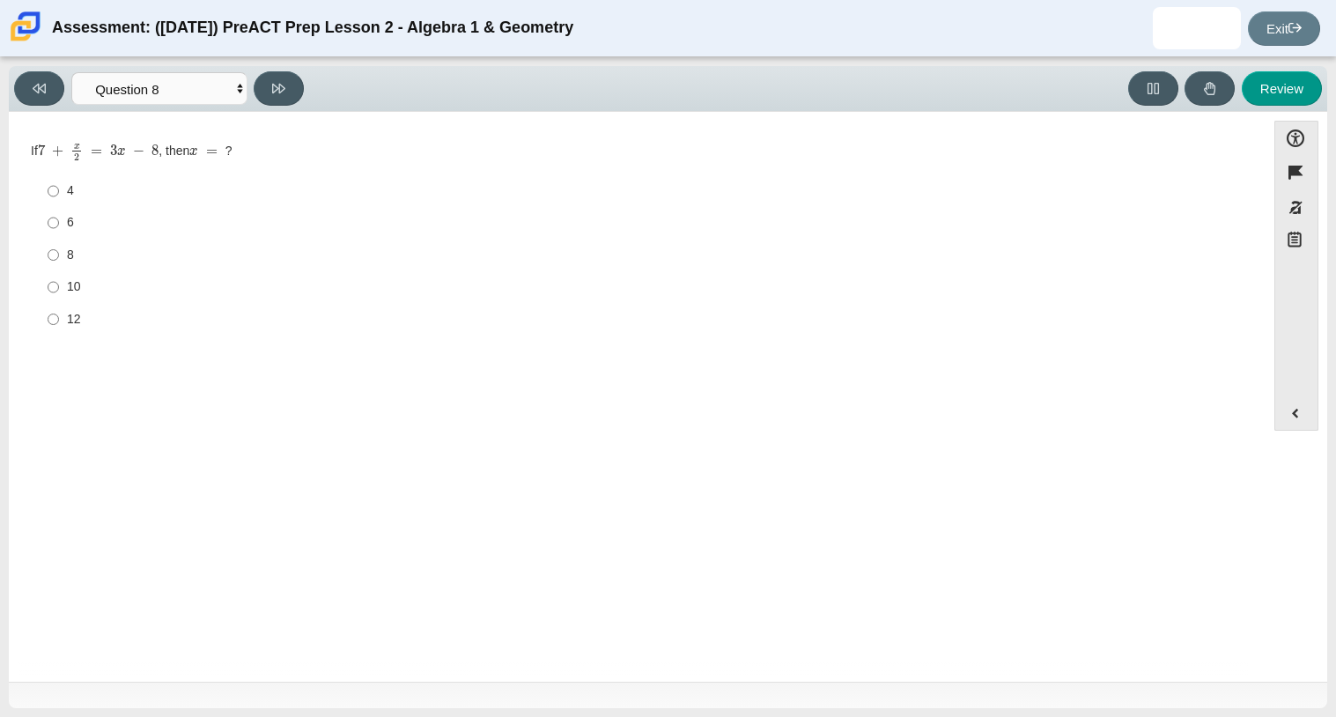
click at [60, 255] on label "8 8" at bounding box center [638, 255] width 1207 height 32
click at [59, 255] on input "8 8" at bounding box center [53, 255] width 11 height 32
radio input "true"
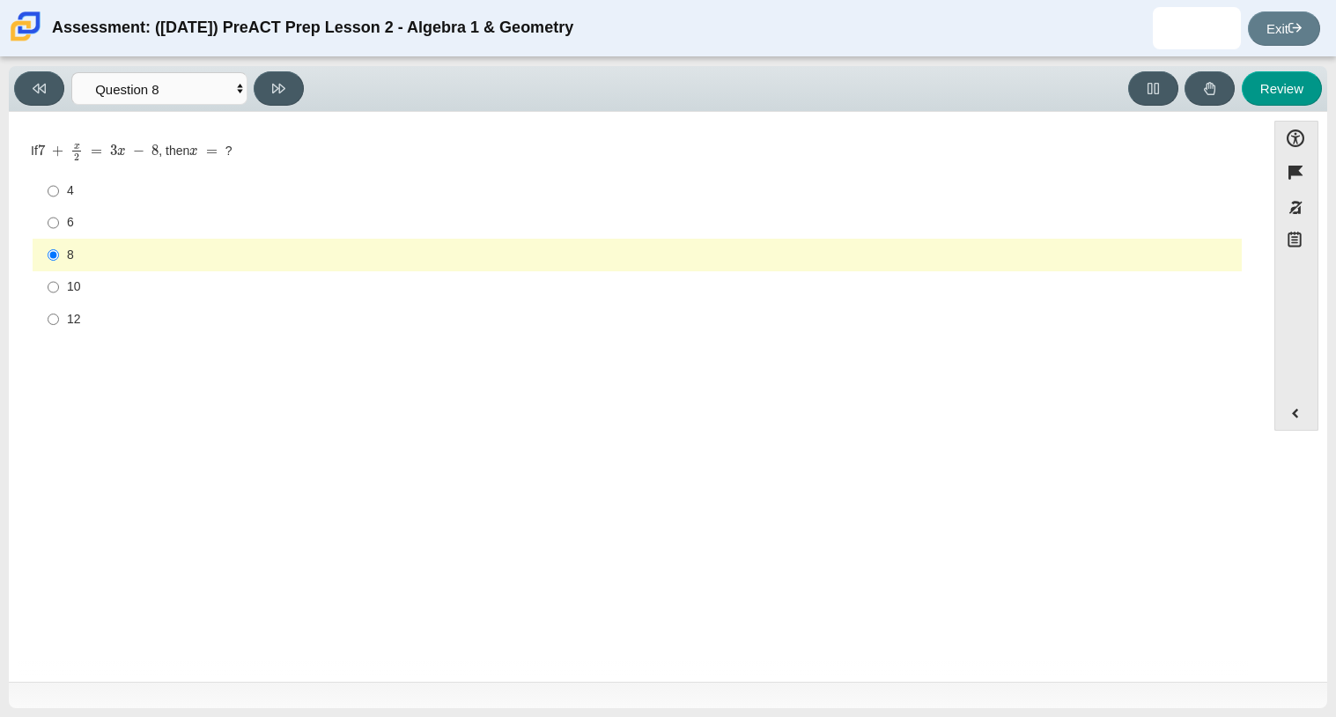
click at [69, 220] on div "6" at bounding box center [651, 223] width 1168 height 18
click at [59, 220] on input "6 6" at bounding box center [53, 223] width 11 height 32
radio input "true"
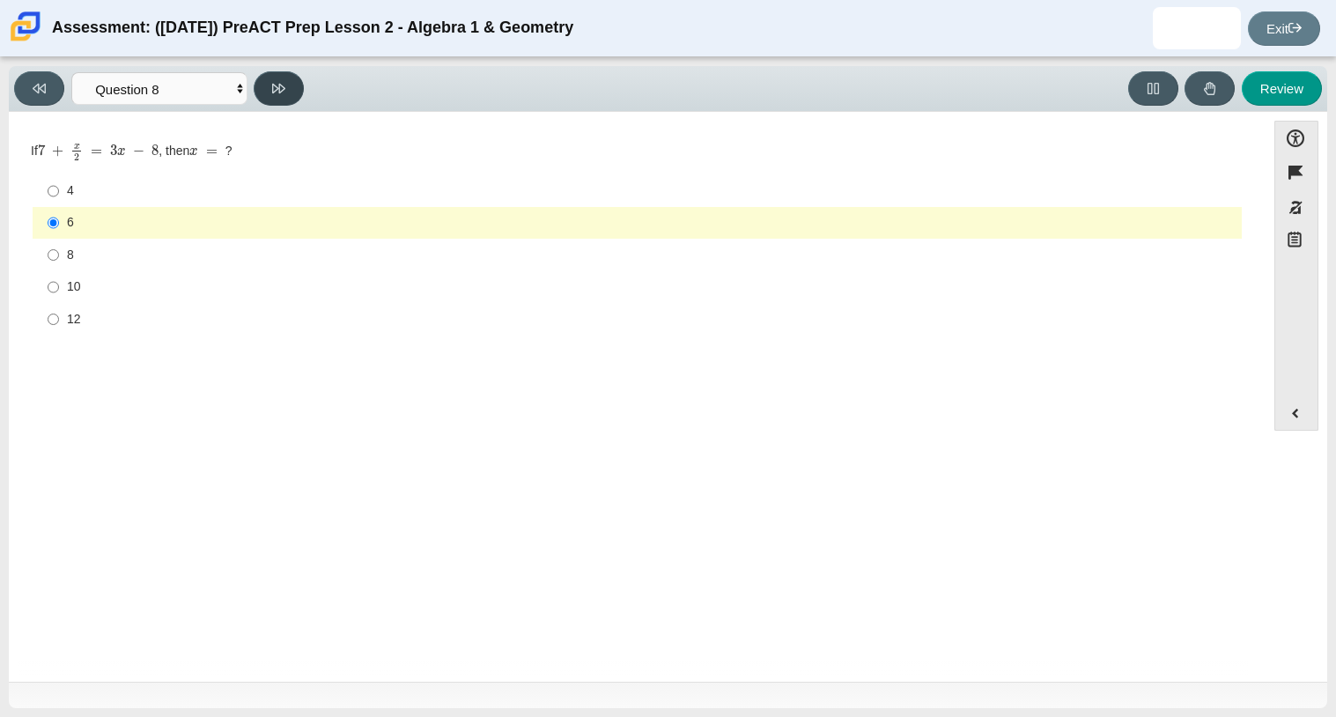
click at [287, 81] on button at bounding box center [279, 88] width 50 height 34
select select "89427bb7-e313-4f00-988f-8b8255897029"
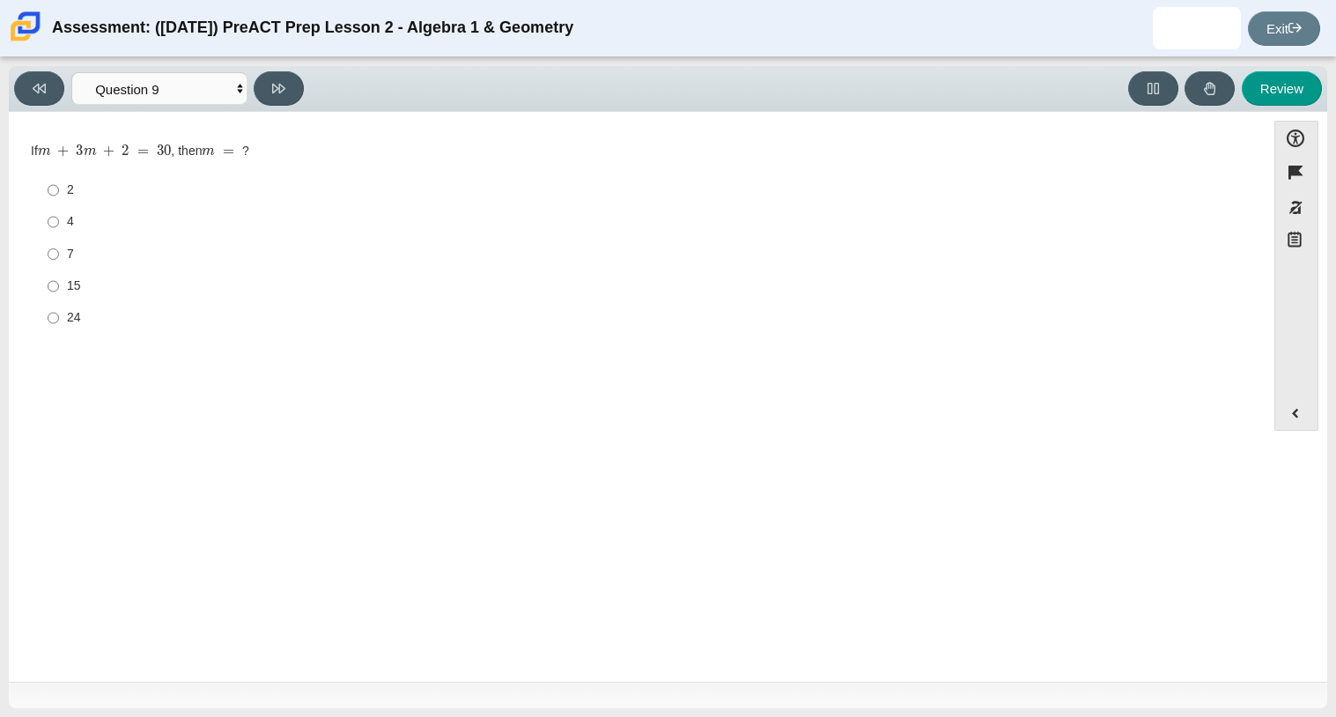
click at [78, 289] on div "15" at bounding box center [651, 286] width 1168 height 18
click at [59, 289] on input "15 15" at bounding box center [53, 286] width 11 height 32
radio input "true"
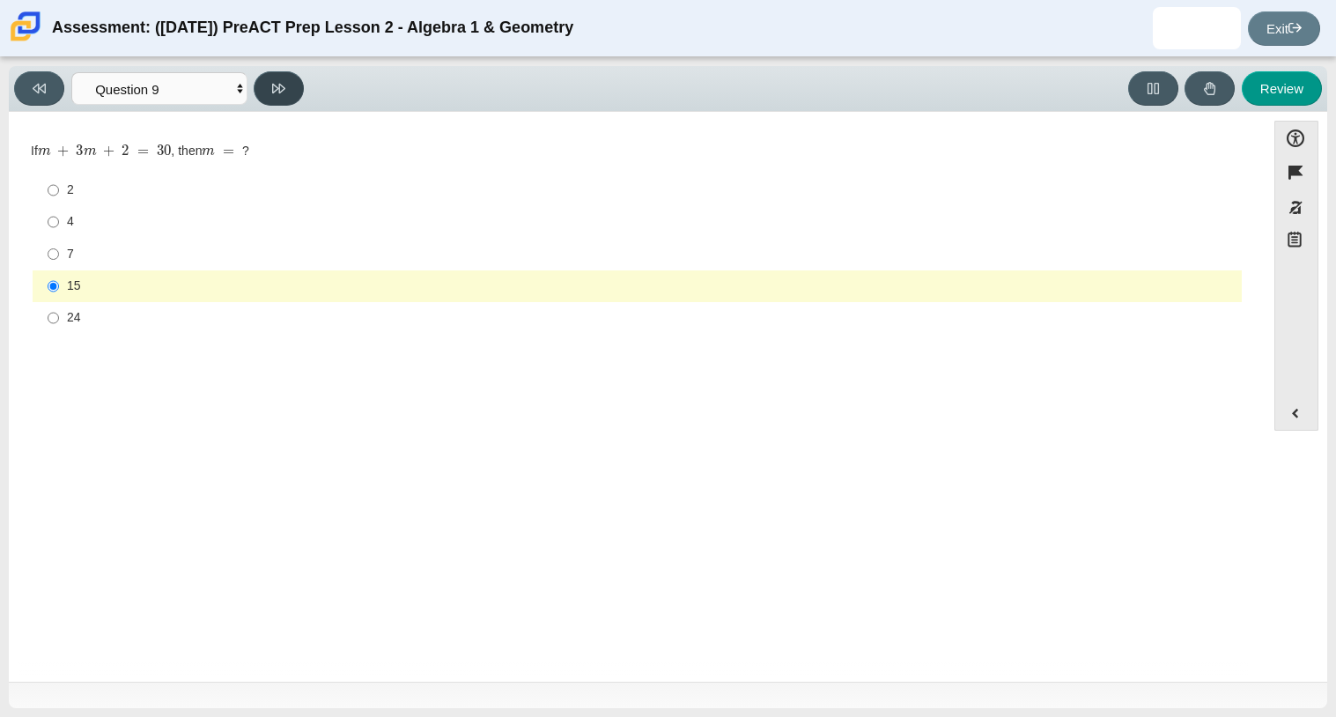
click at [281, 85] on icon at bounding box center [278, 88] width 13 height 13
select select "96b71634-eacb-4f7e-8aef-411727d9bcba"
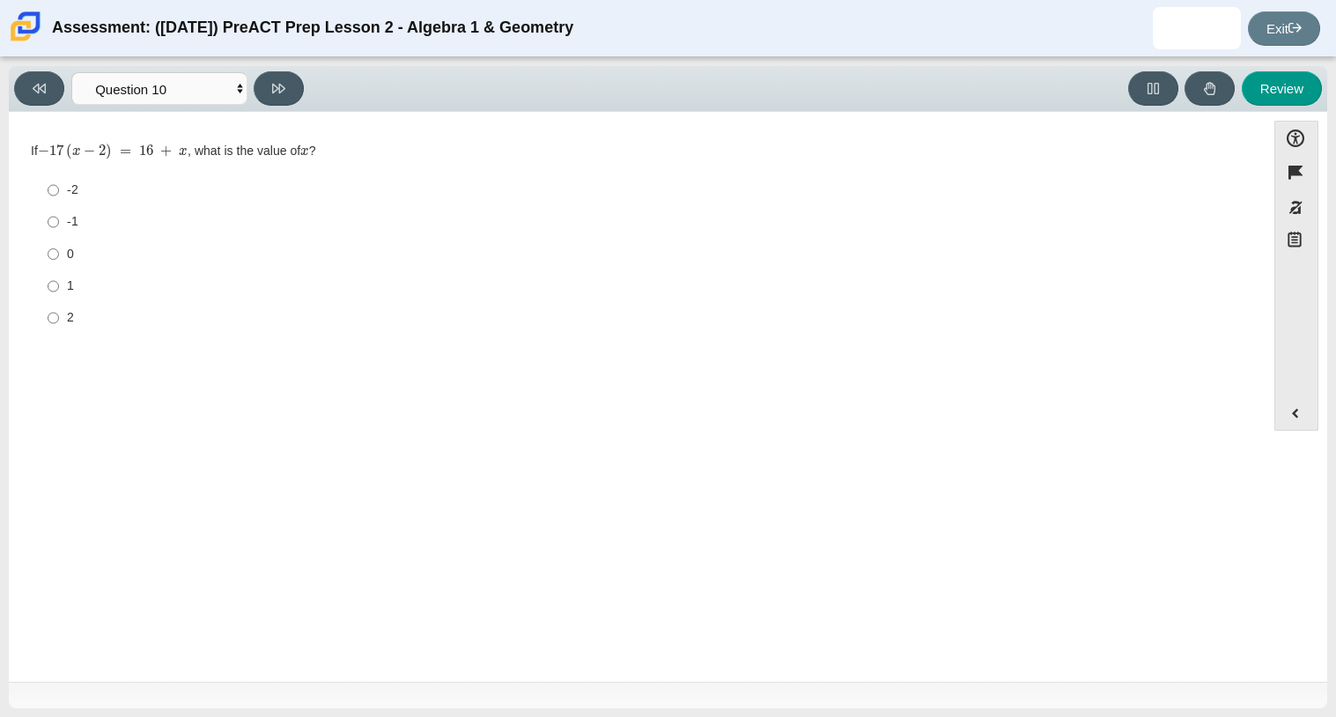
click at [69, 186] on div "-2" at bounding box center [651, 190] width 1168 height 18
click at [59, 186] on input "-2 -2" at bounding box center [53, 190] width 11 height 32
radio input "true"
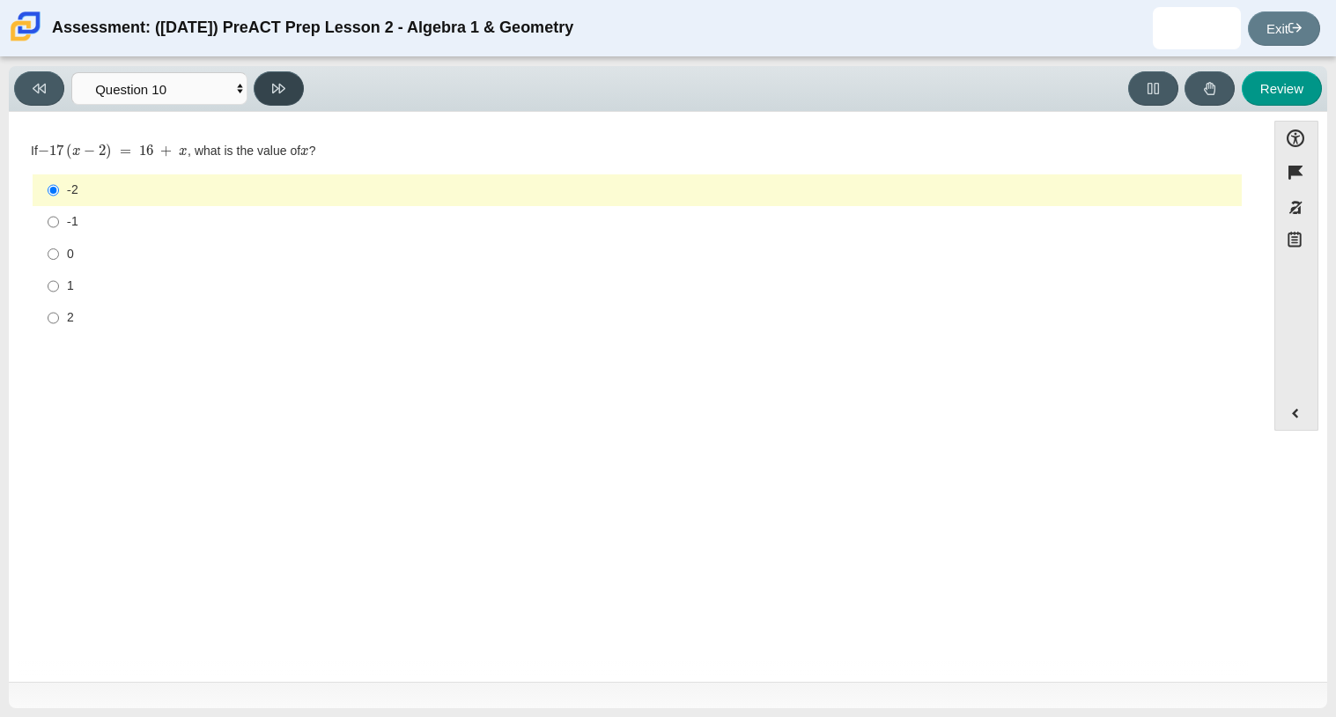
click at [290, 98] on button at bounding box center [279, 88] width 50 height 34
select select "review"
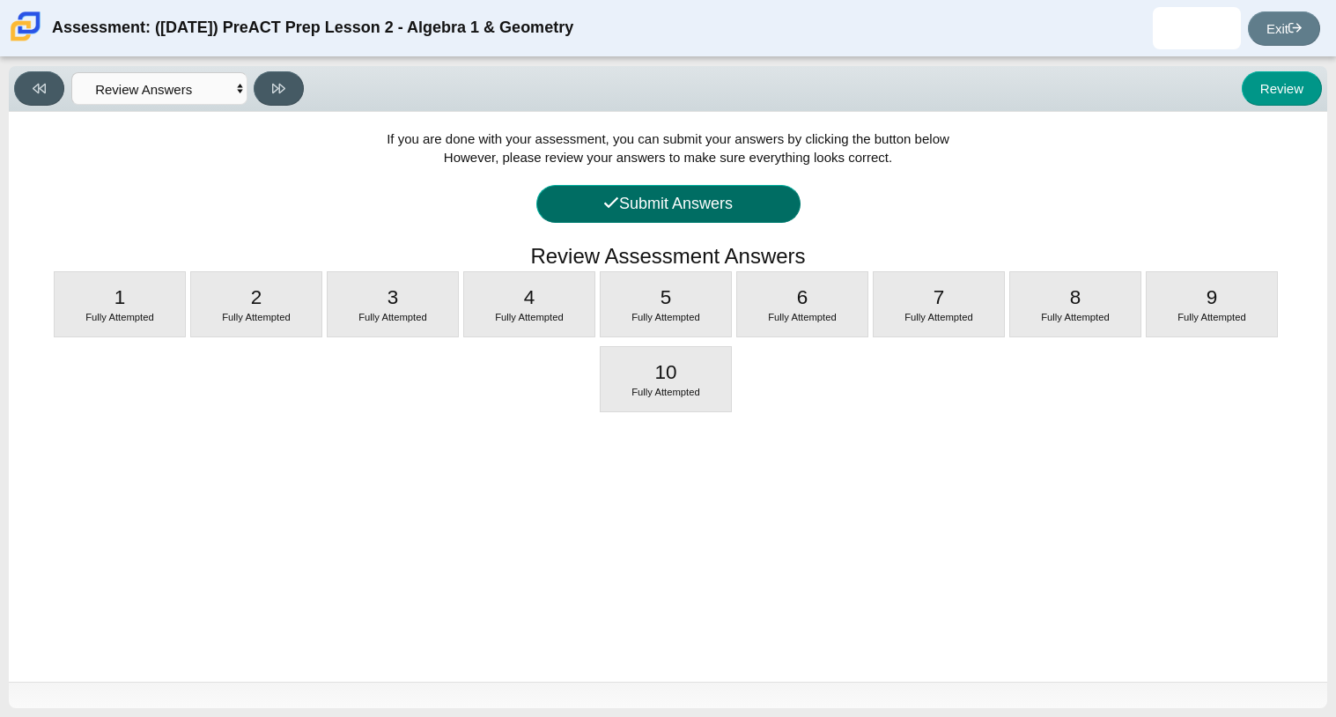
click at [616, 198] on button "Submit Answers" at bounding box center [668, 204] width 264 height 38
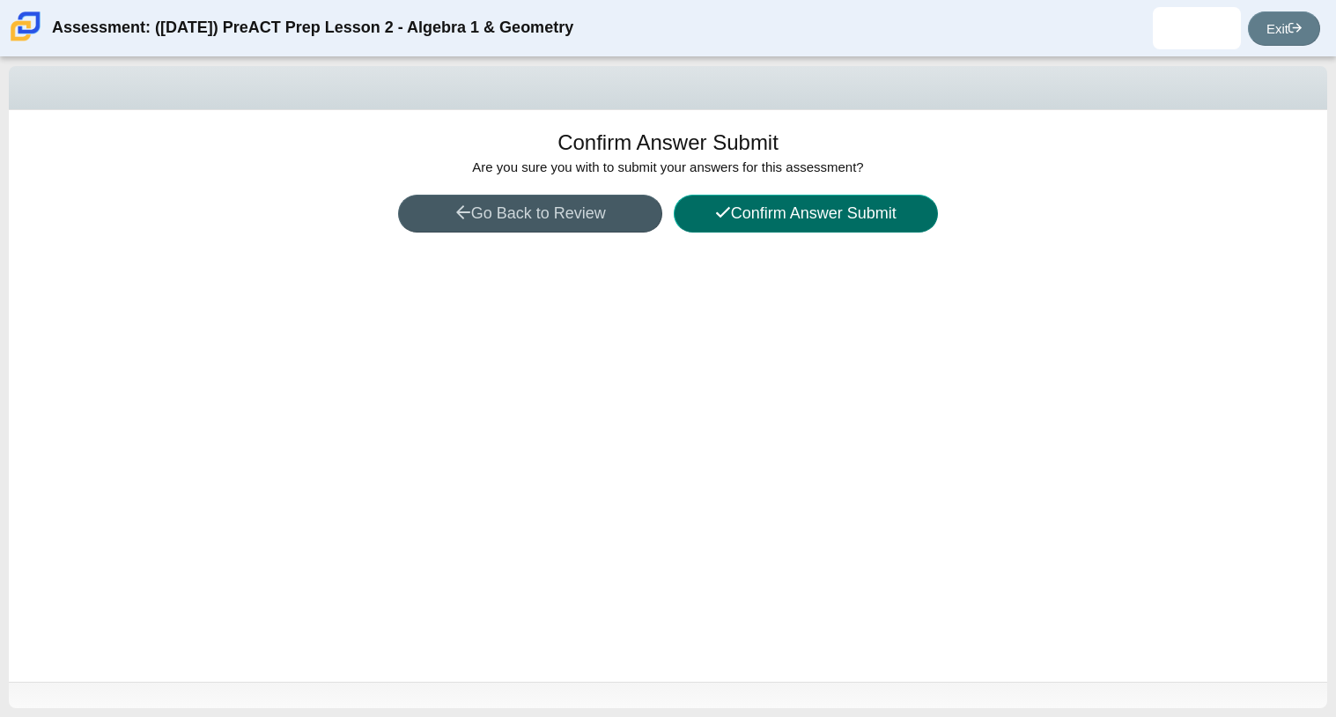
click at [694, 222] on button "Confirm Answer Submit" at bounding box center [806, 214] width 264 height 38
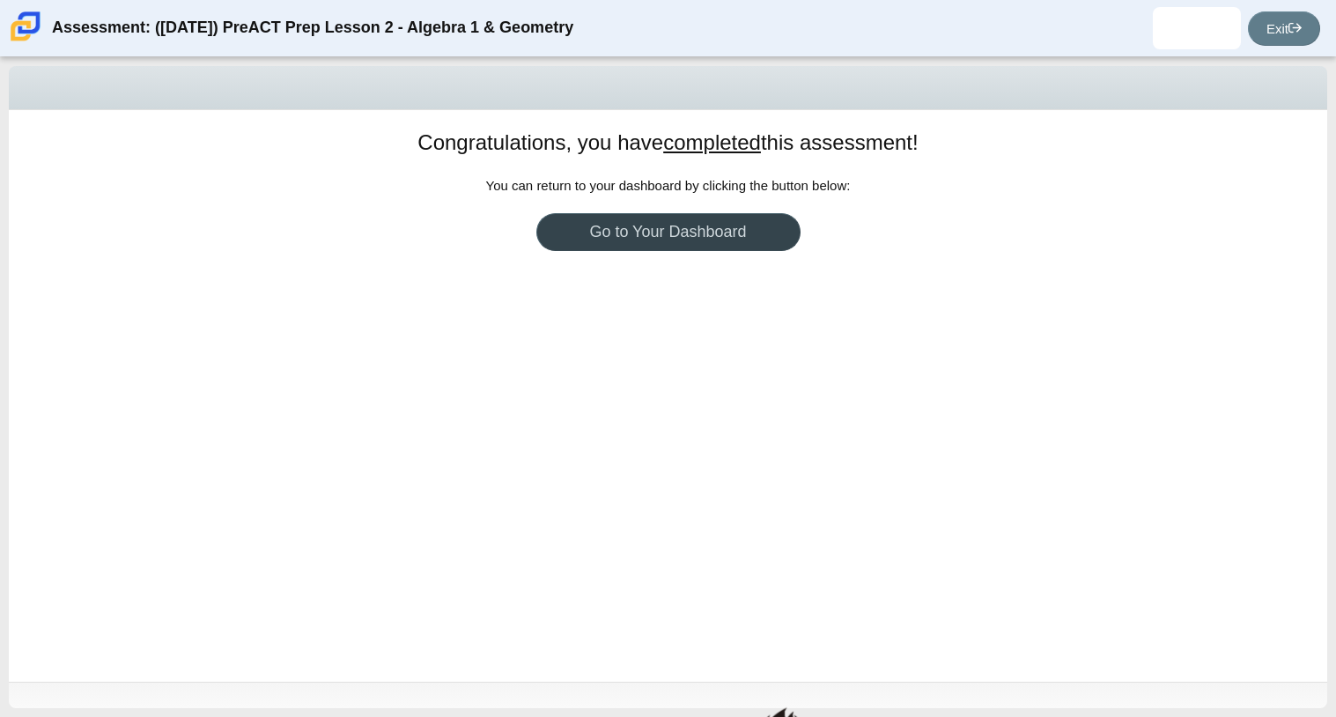
click at [693, 223] on link "Go to Your Dashboard" at bounding box center [668, 232] width 264 height 38
